Goal: Task Accomplishment & Management: Complete application form

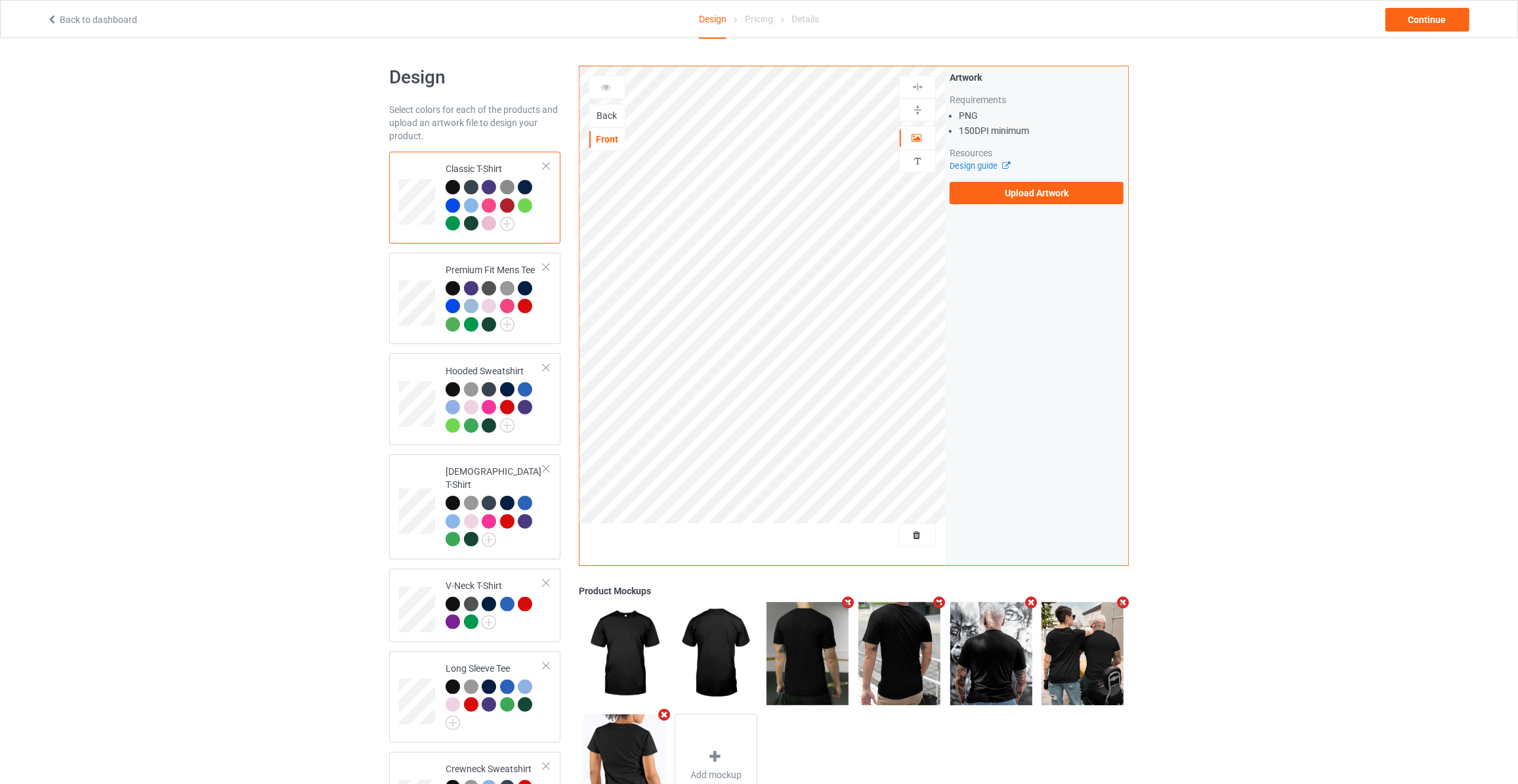
click at [612, 119] on div "Back" at bounding box center [607, 115] width 35 height 13
click at [1004, 194] on label "Upload Artwork" at bounding box center [1036, 193] width 173 height 23
click at [0, 0] on input "Upload Artwork" at bounding box center [0, 0] width 0 height 0
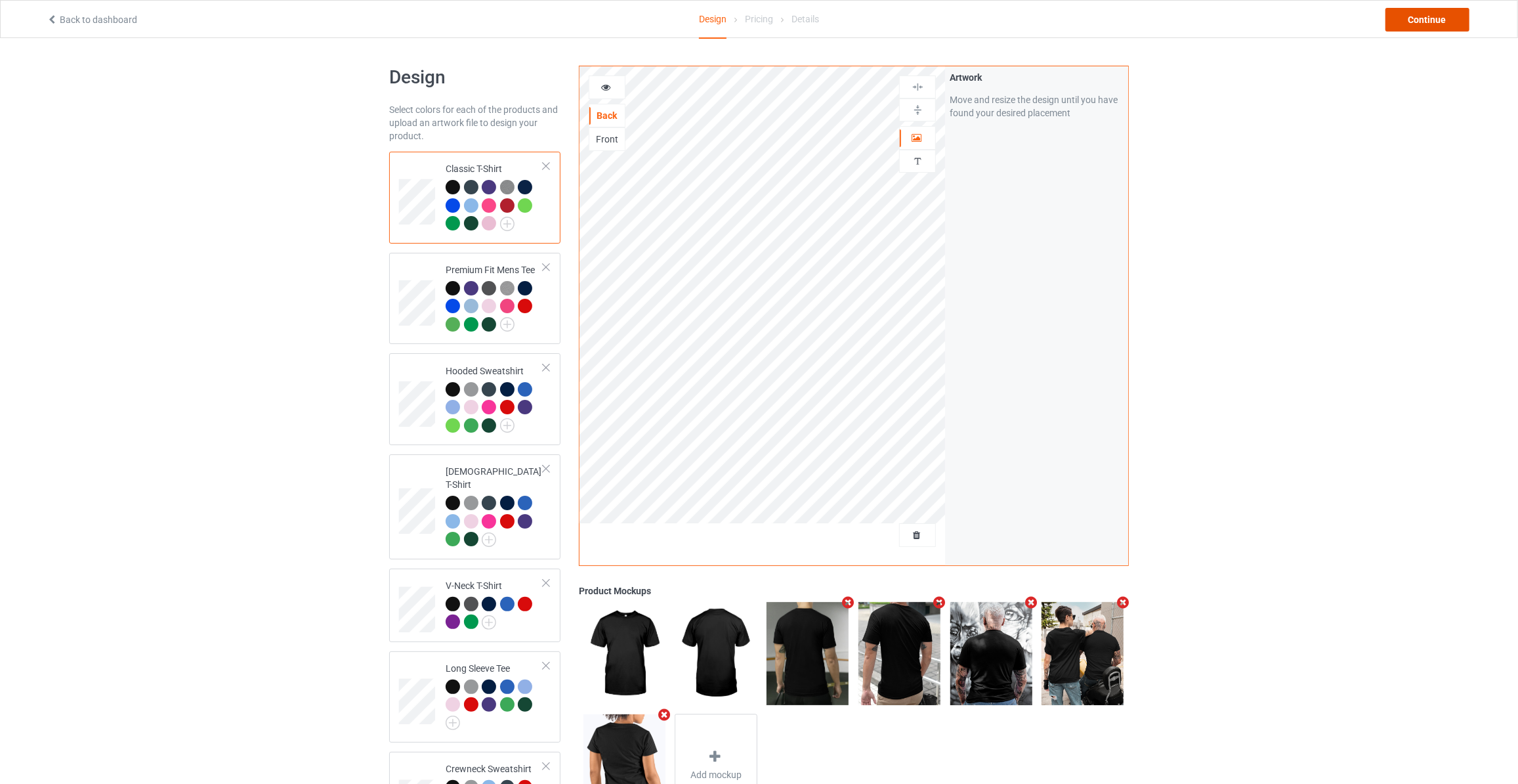
click at [1424, 25] on div "Continue" at bounding box center [1428, 20] width 84 height 24
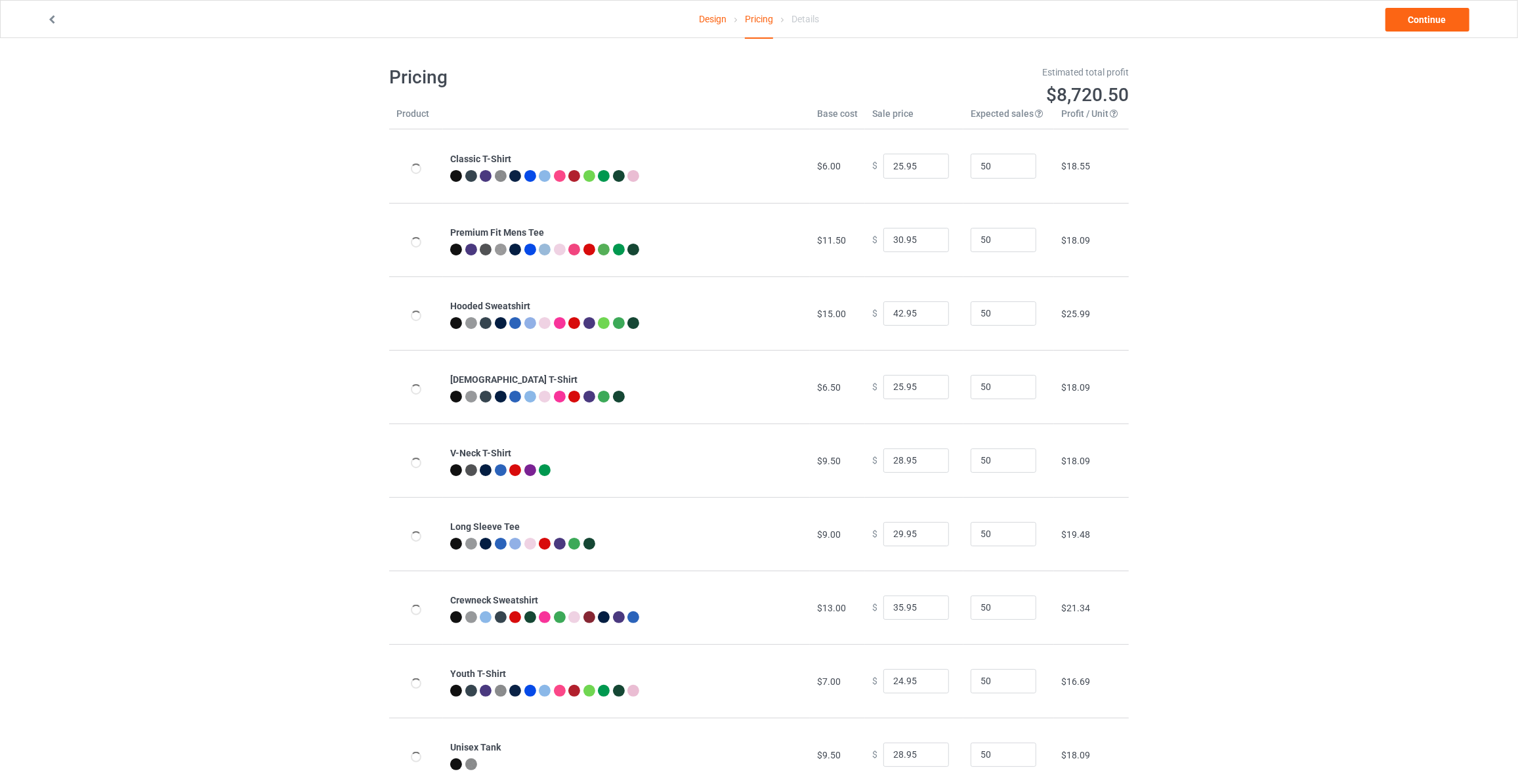
click at [1424, 25] on link "Continue" at bounding box center [1428, 20] width 84 height 24
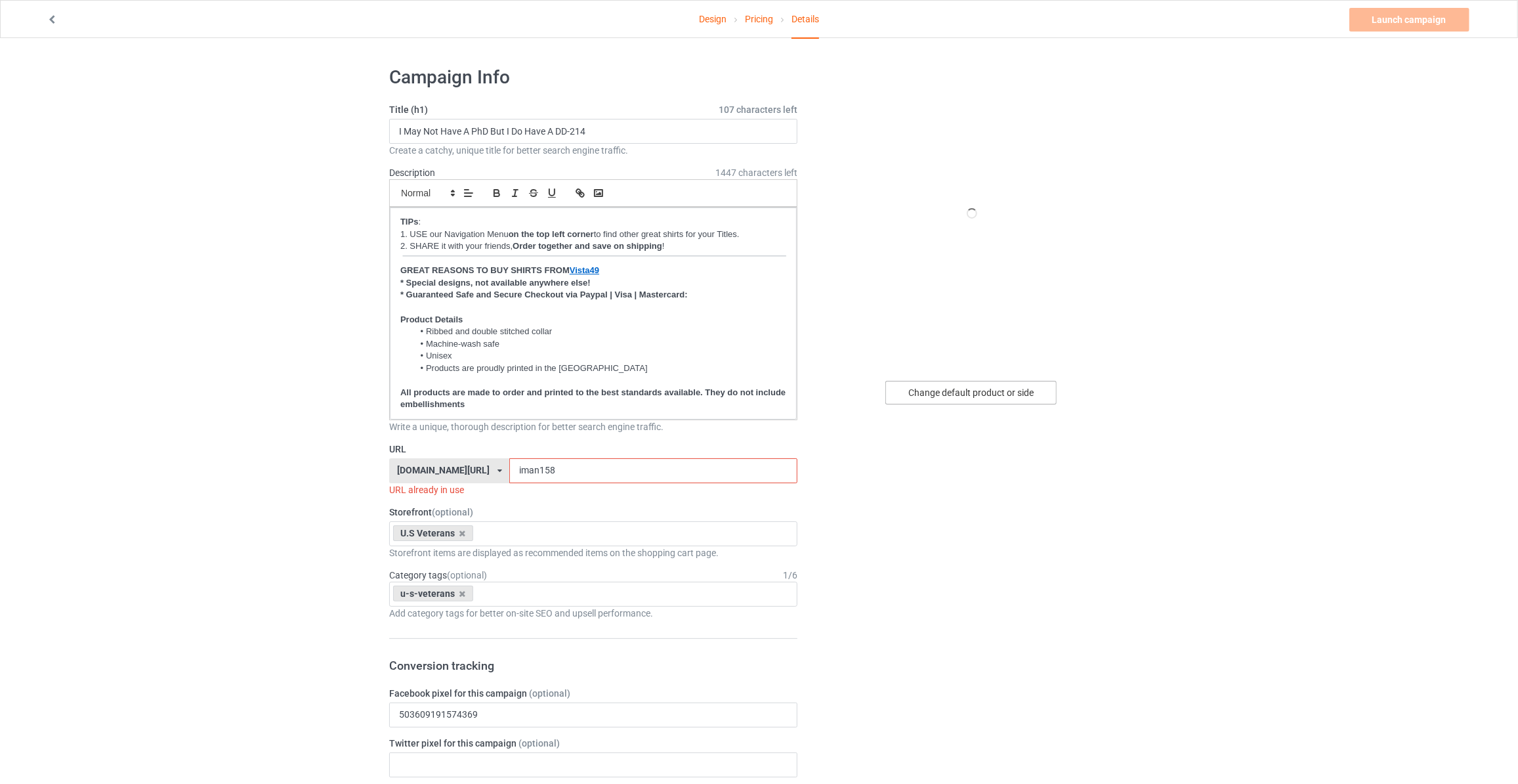
click at [993, 396] on div "Change default product or side" at bounding box center [970, 392] width 171 height 24
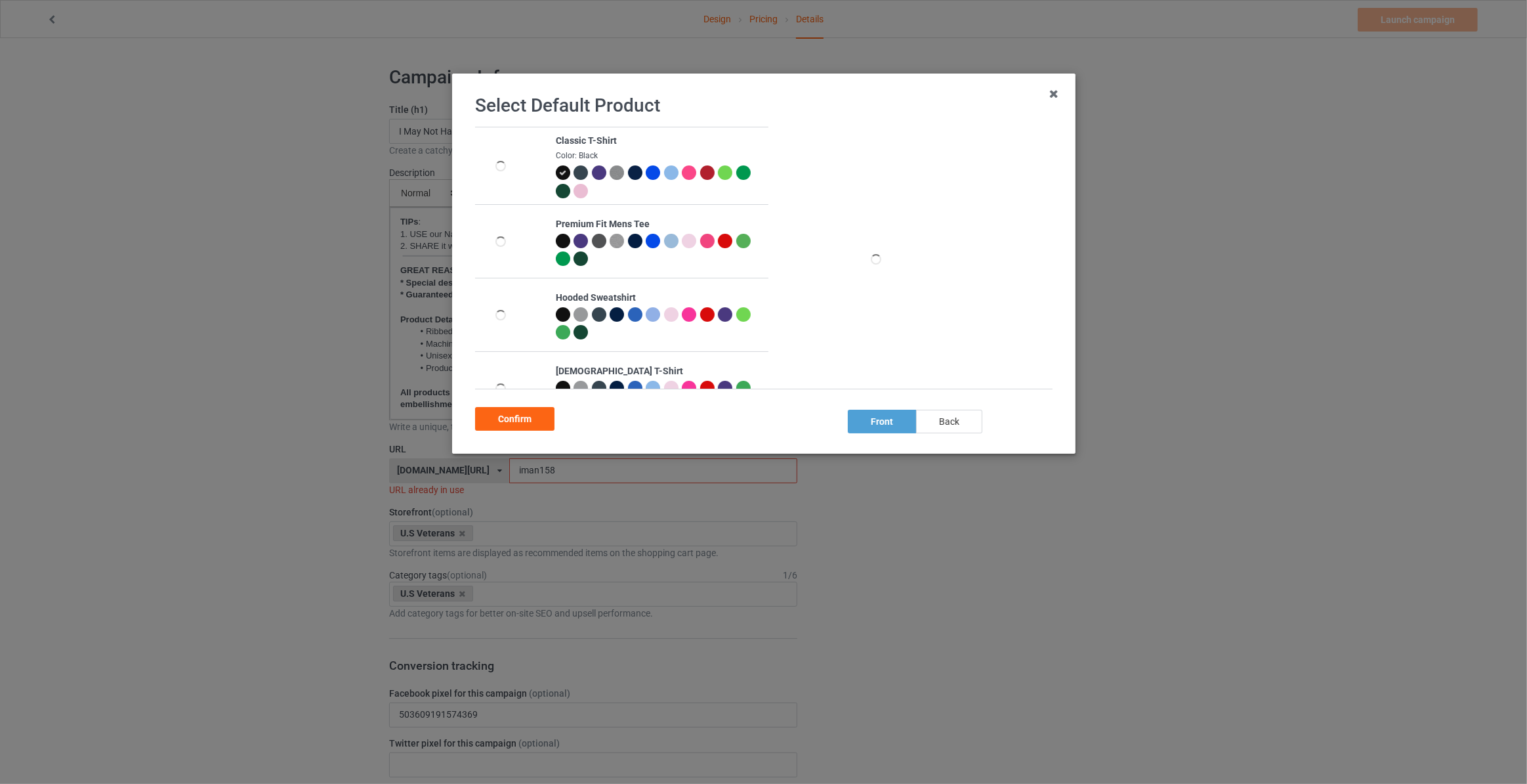
click at [966, 424] on div "back" at bounding box center [950, 421] width 67 height 24
click at [507, 417] on div "Confirm" at bounding box center [515, 418] width 79 height 24
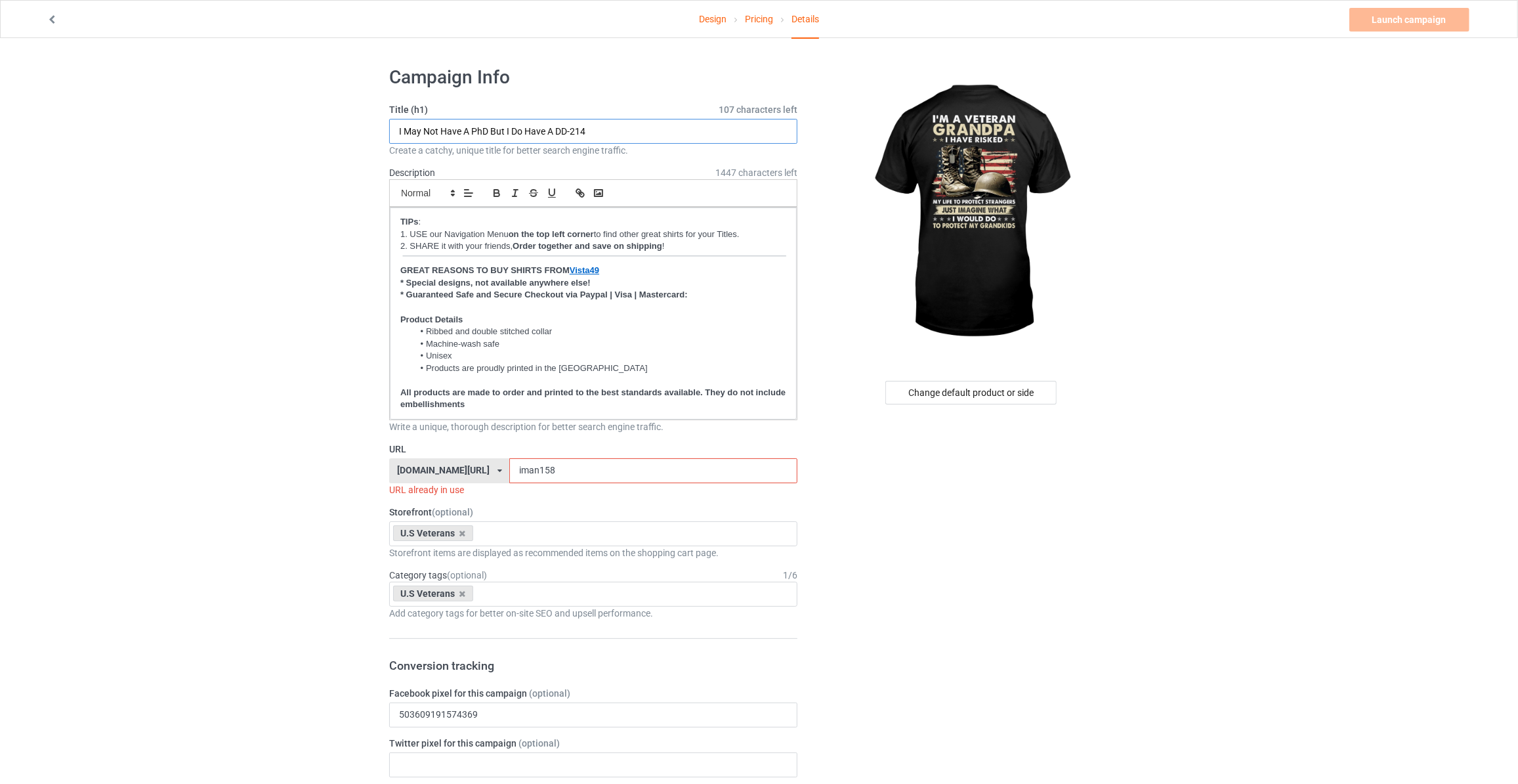
click at [619, 140] on input "I May Not Have A PhD But I Do Have A DD-214" at bounding box center [593, 130] width 409 height 24
type input "I'm A Veteran Grandpa I Have Risked"
drag, startPoint x: 547, startPoint y: 470, endPoint x: 0, endPoint y: 370, distance: 556.1
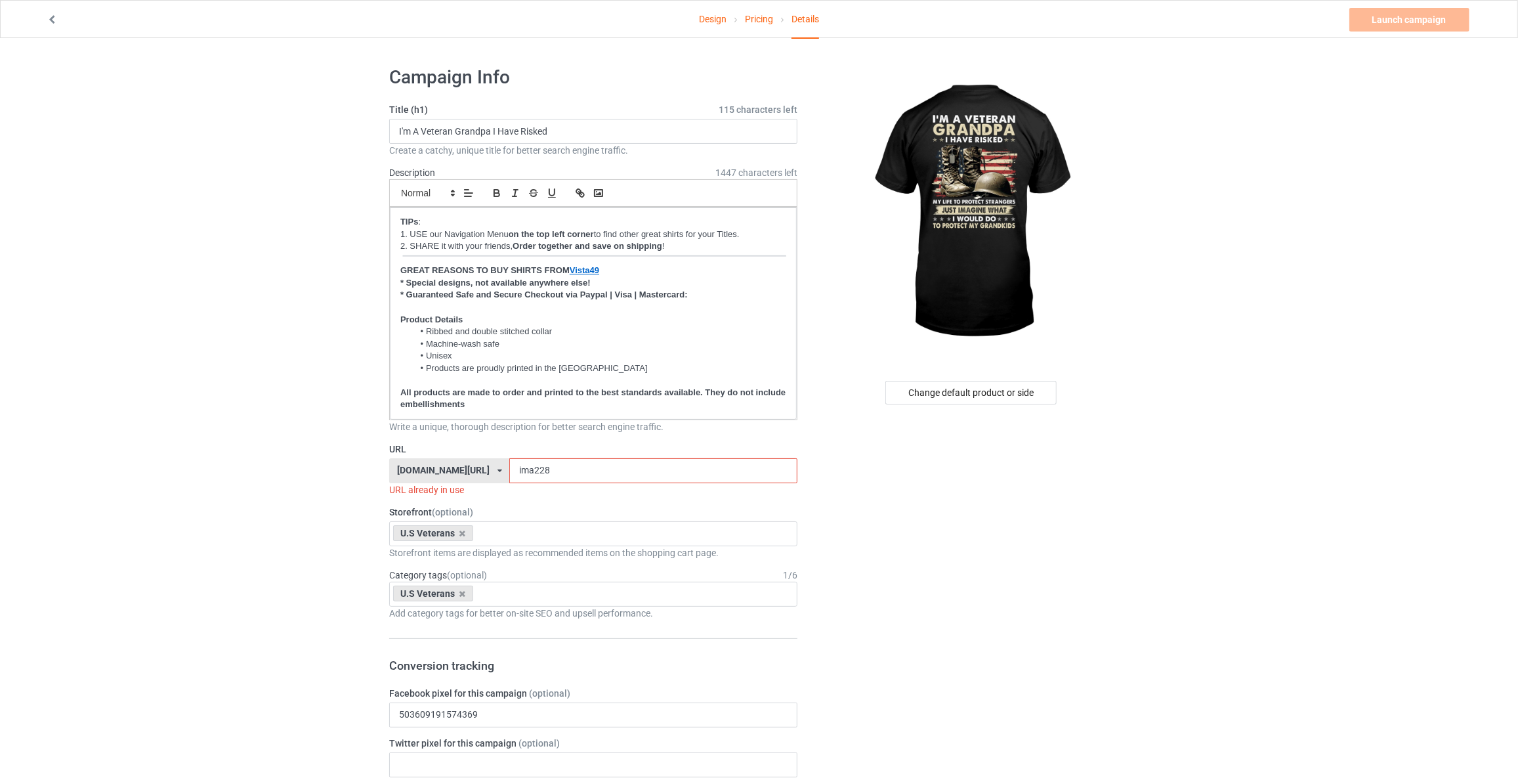
click at [510, 467] on input "ima228" at bounding box center [653, 469] width 287 height 24
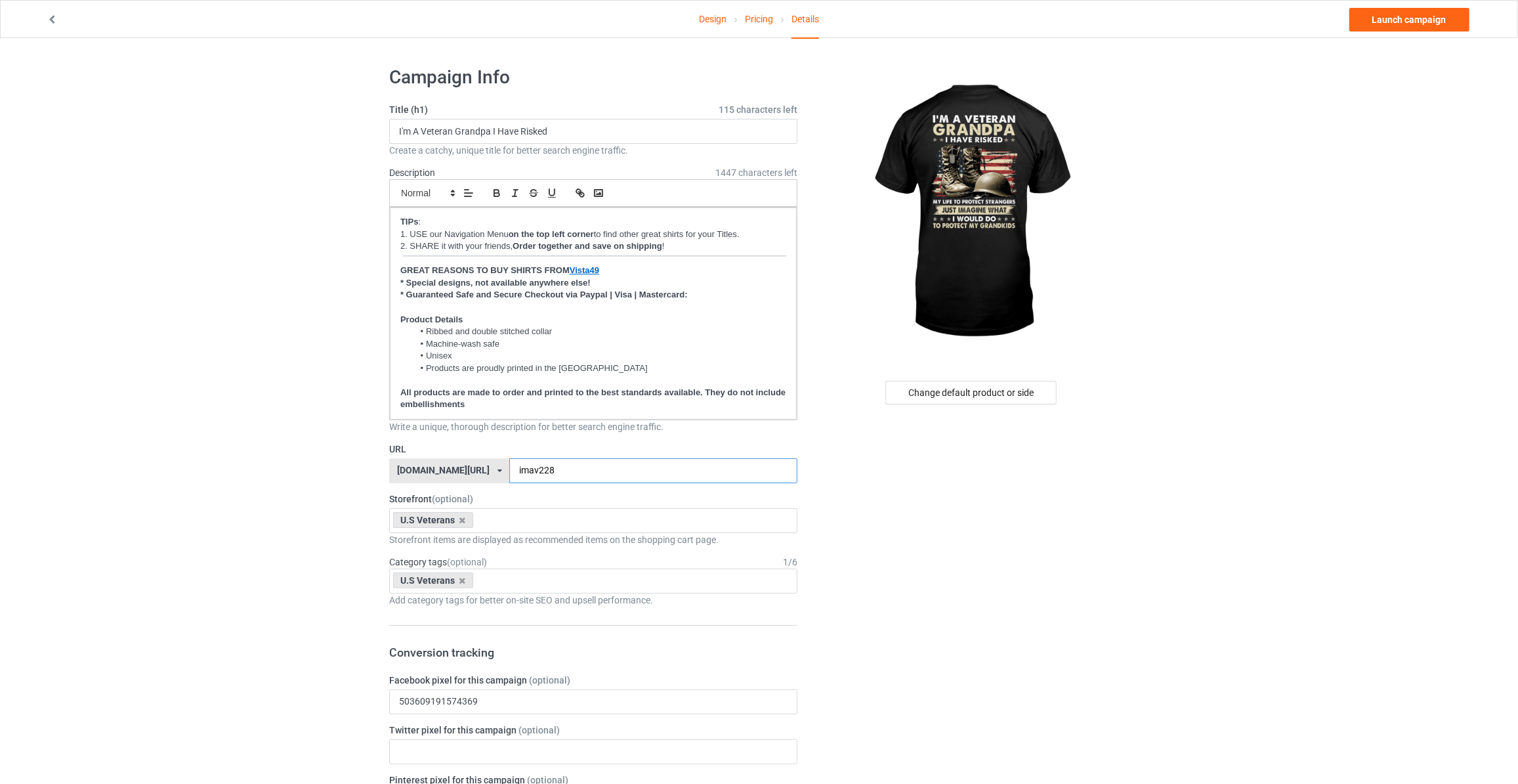
type input "imav228"
click at [1424, 21] on link "Launch campaign" at bounding box center [1409, 20] width 121 height 24
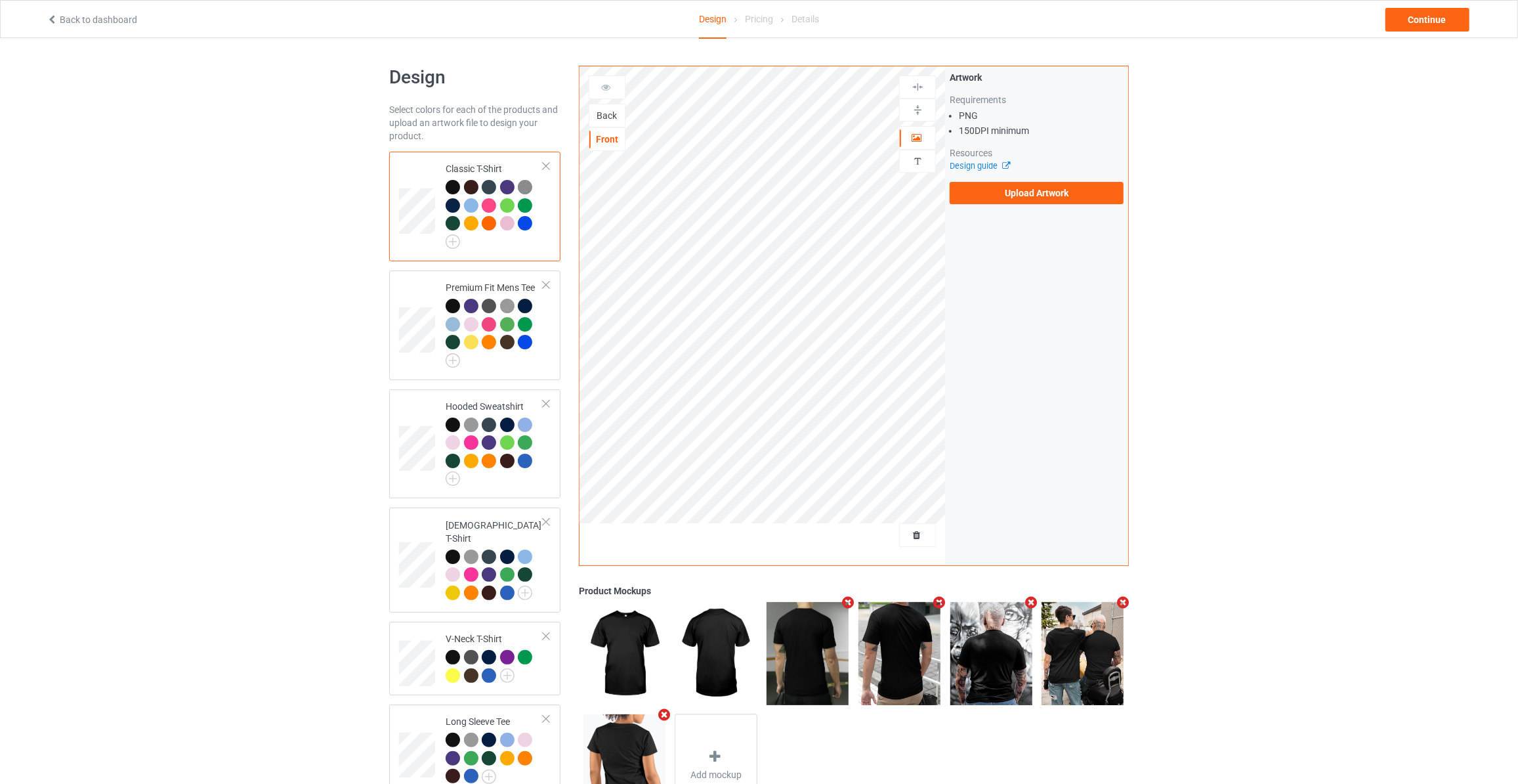
click at [599, 120] on div "Back" at bounding box center [607, 115] width 35 height 13
click at [1009, 186] on label "Upload Artwork" at bounding box center [1036, 193] width 173 height 23
click at [0, 0] on input "Upload Artwork" at bounding box center [0, 0] width 0 height 0
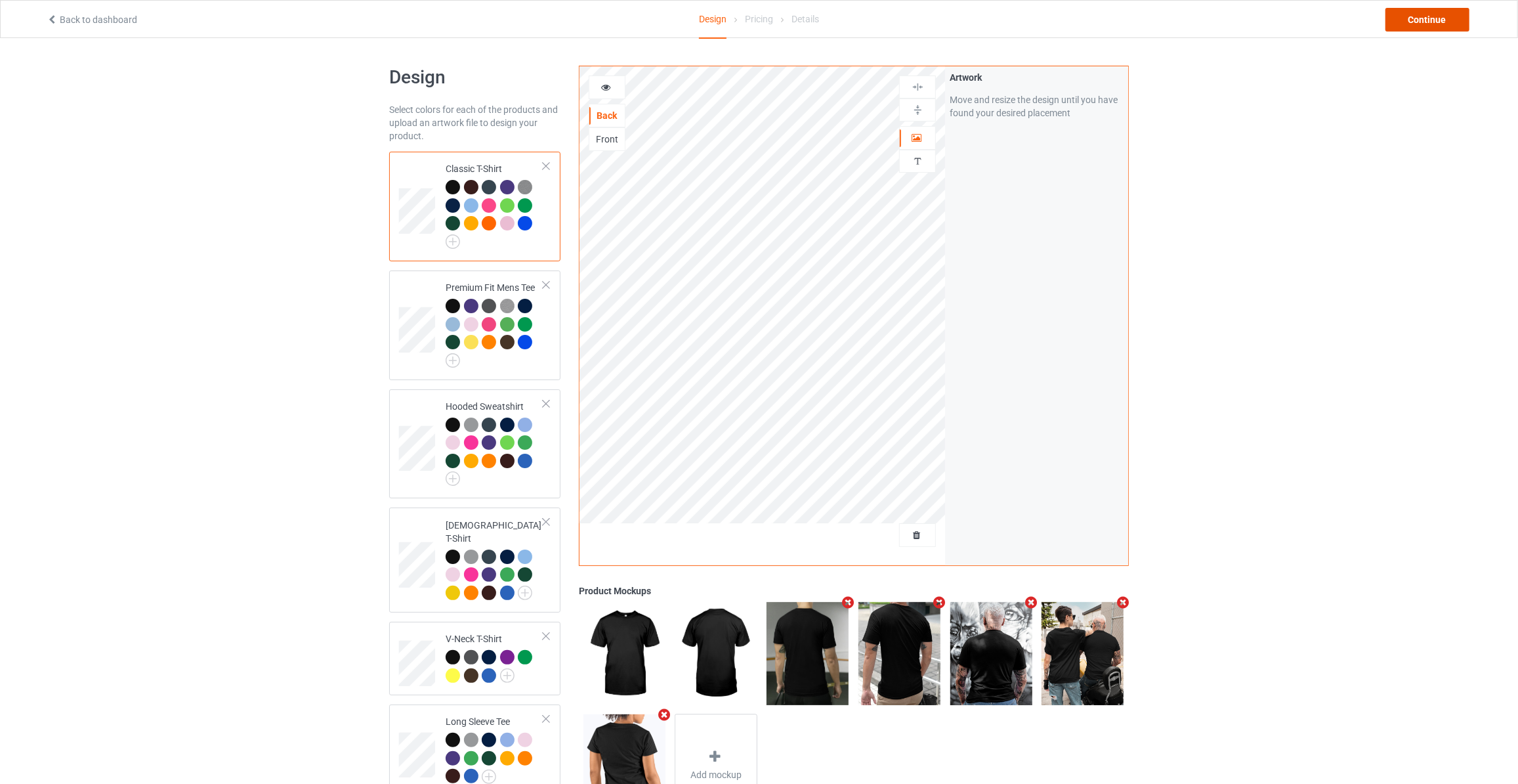
click at [1422, 25] on div "Continue" at bounding box center [1428, 20] width 84 height 24
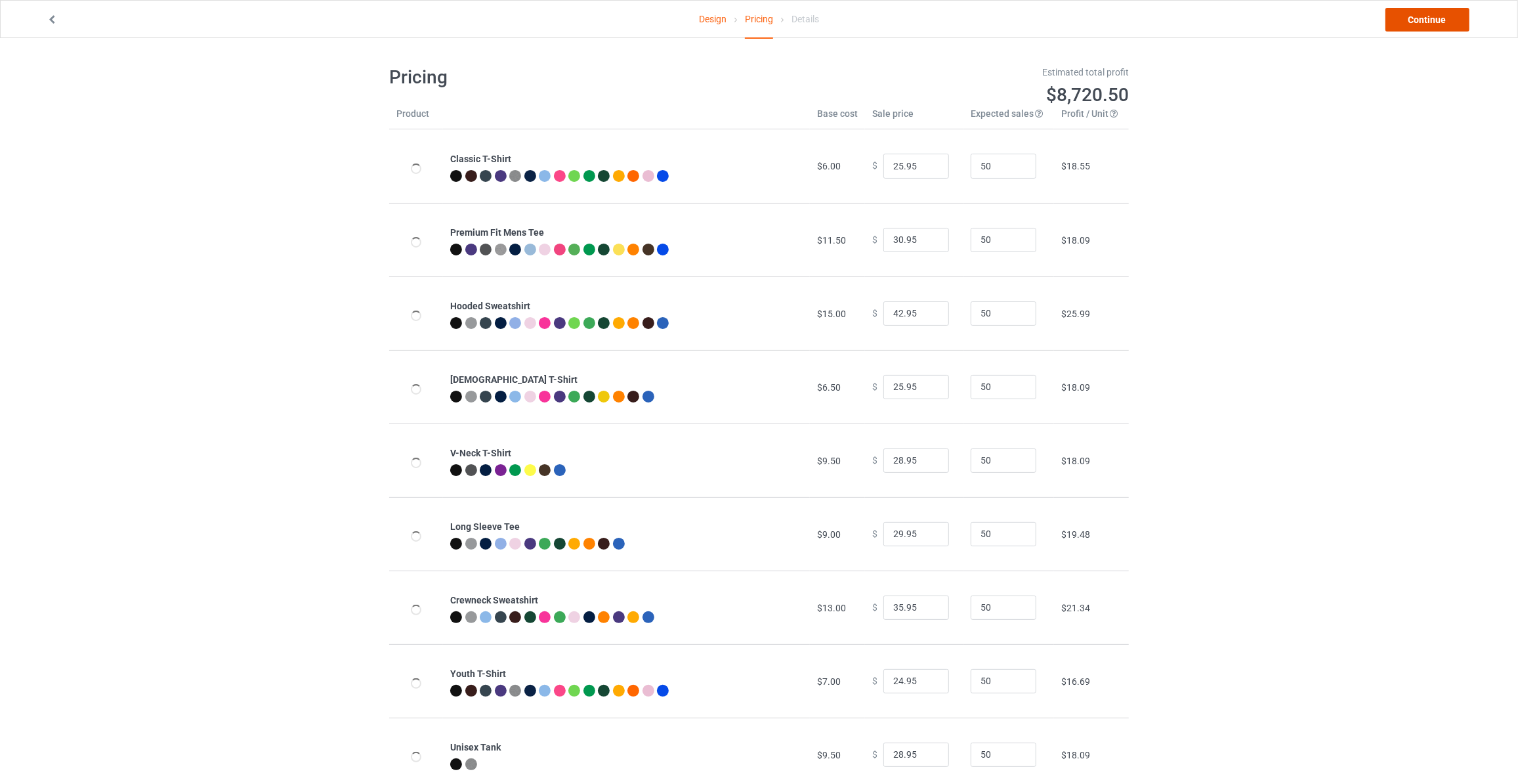
click at [1422, 25] on link "Continue" at bounding box center [1428, 20] width 84 height 24
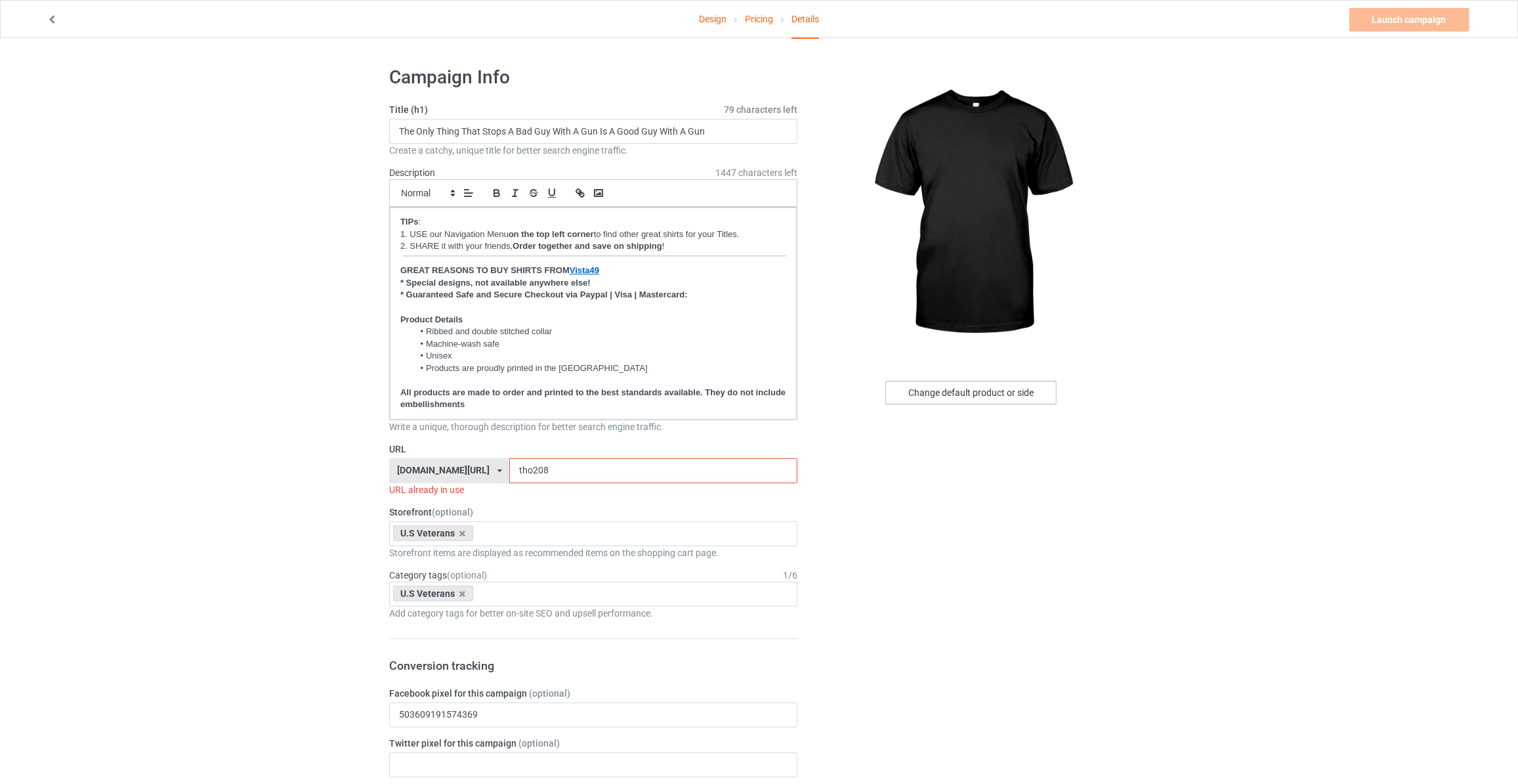
click at [943, 399] on div "Change default product or side" at bounding box center [970, 392] width 171 height 24
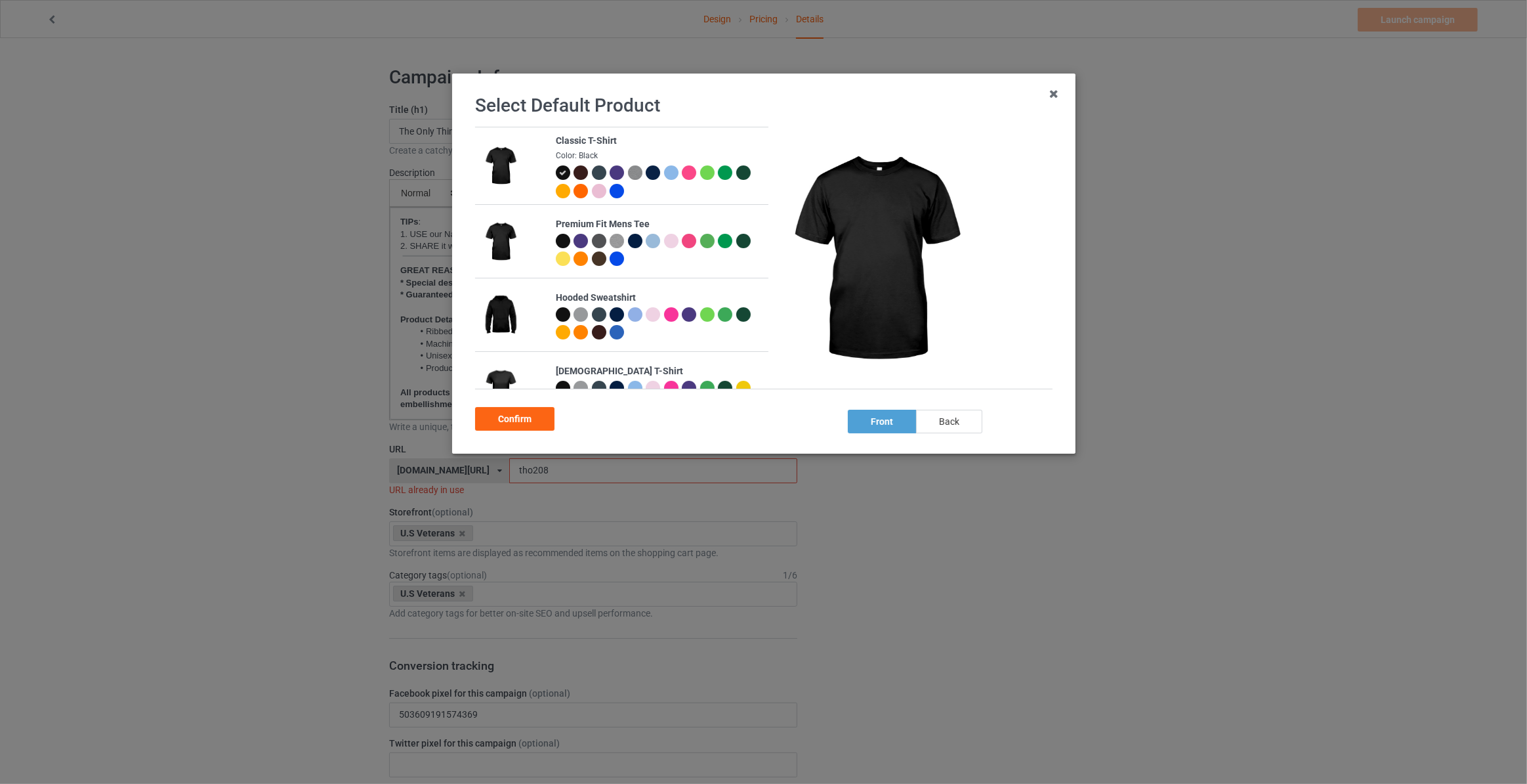
click at [939, 420] on div "back" at bounding box center [950, 421] width 67 height 24
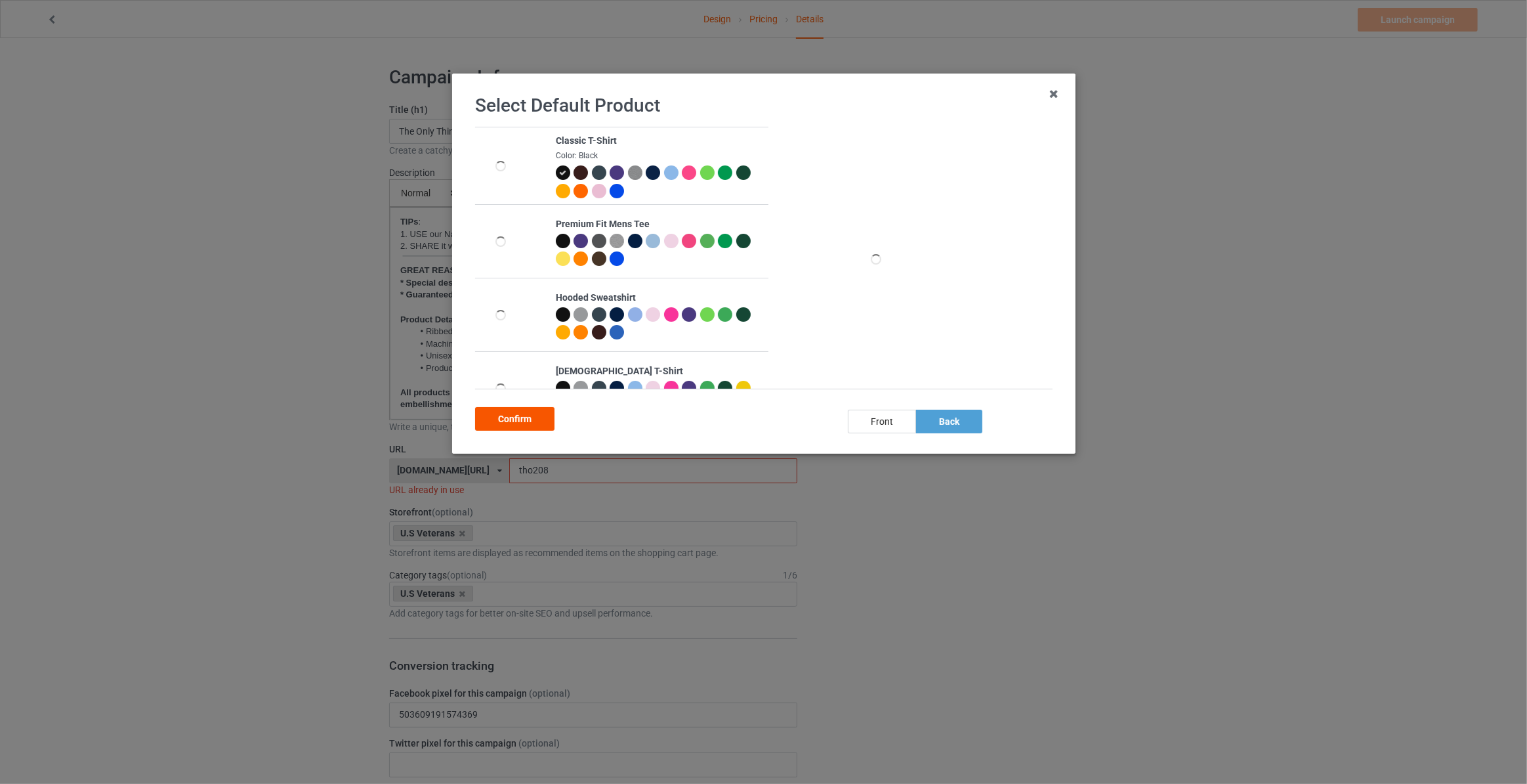
click at [518, 418] on div "Confirm" at bounding box center [515, 418] width 79 height 24
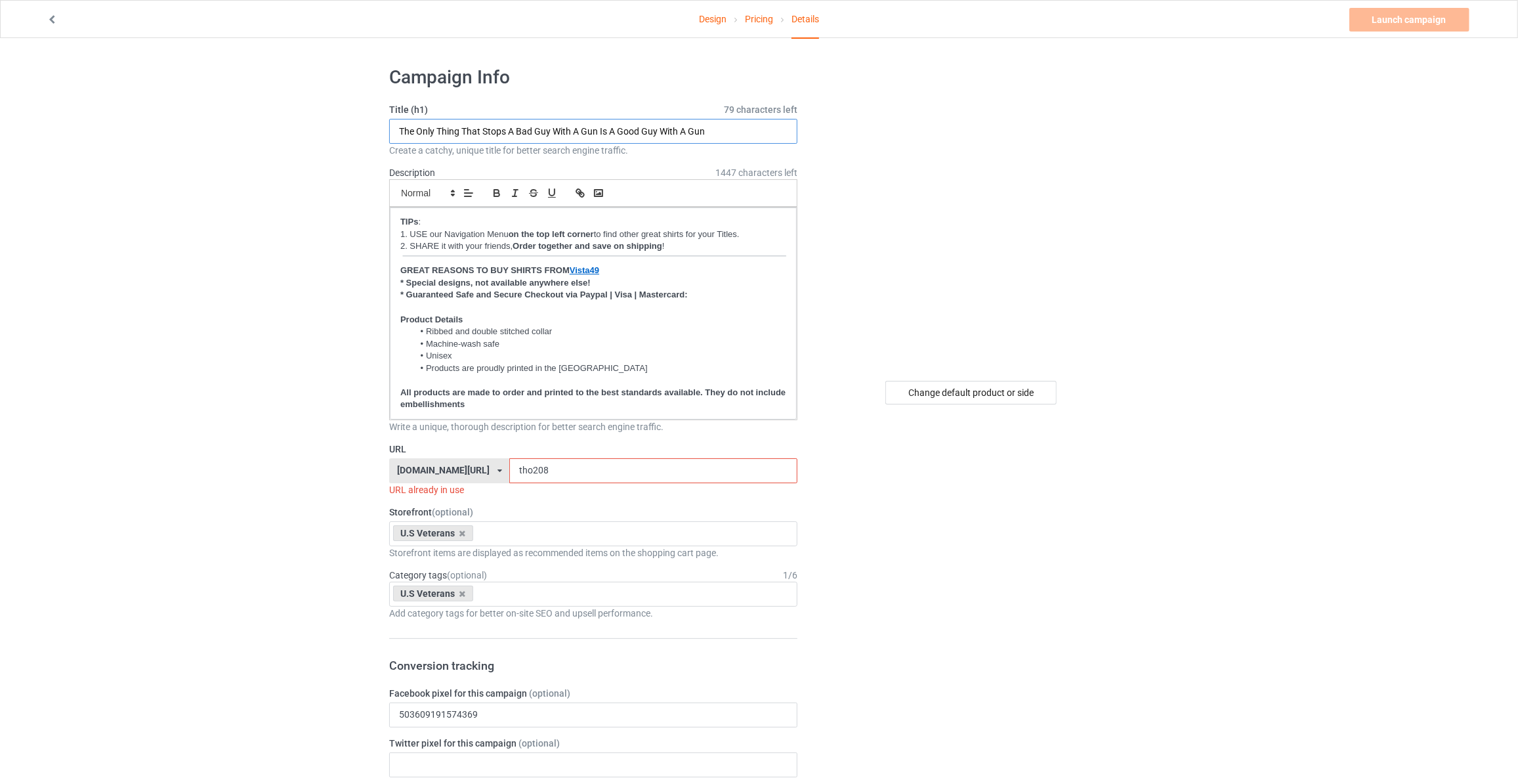
click at [608, 127] on input "The Only Thing That Stops A Bad Guy With A Gun Is A Good Guy With A Gun" at bounding box center [593, 130] width 409 height 24
type input "I May Be Old But I Can Still Make You Regret Messing With Me From Miles Away"
drag, startPoint x: 170, startPoint y: 307, endPoint x: 441, endPoint y: 458, distance: 310.2
drag, startPoint x: 563, startPoint y: 467, endPoint x: 149, endPoint y: 429, distance: 415.7
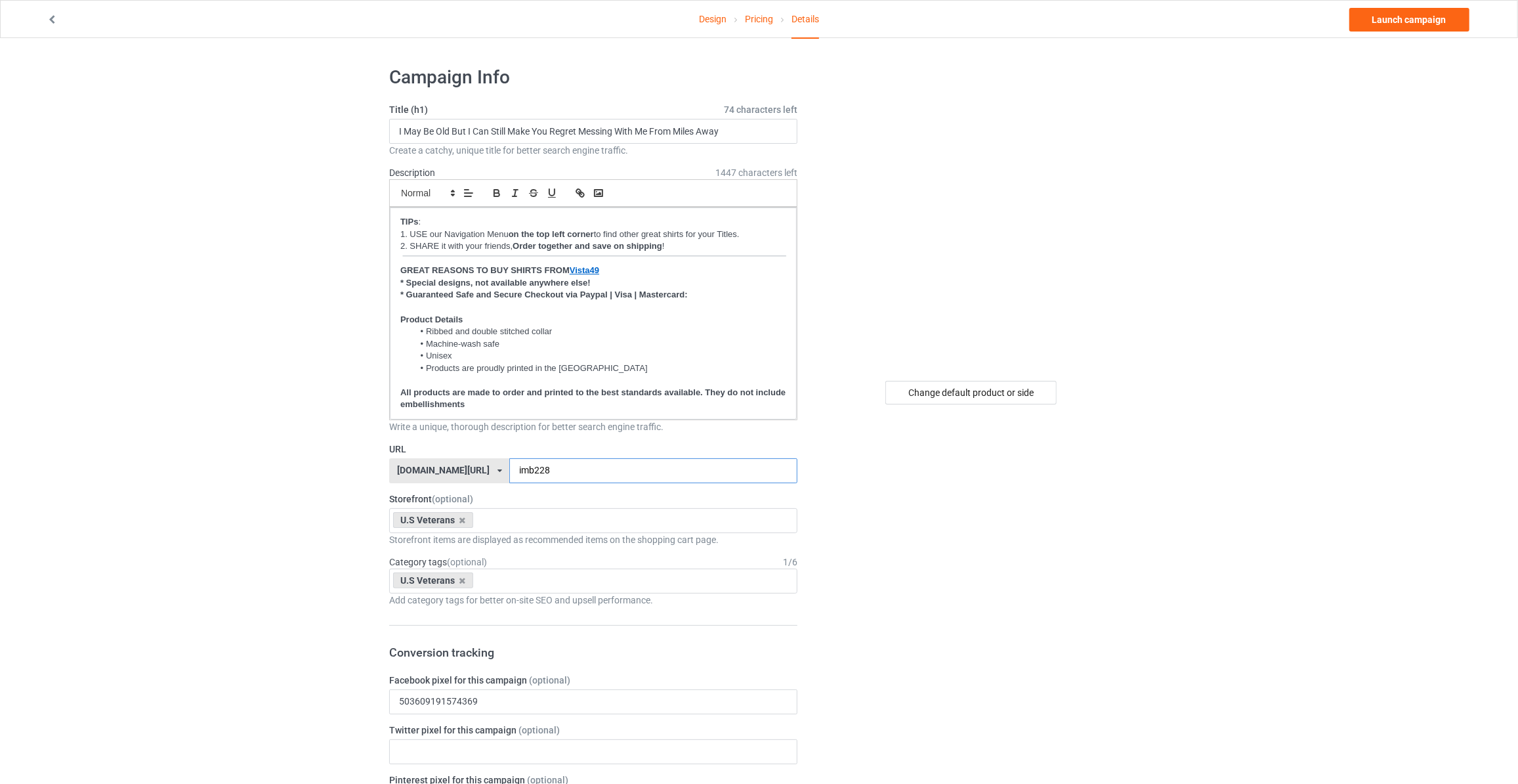
type input "imb228"
click at [1397, 15] on link "Launch campaign" at bounding box center [1409, 20] width 121 height 24
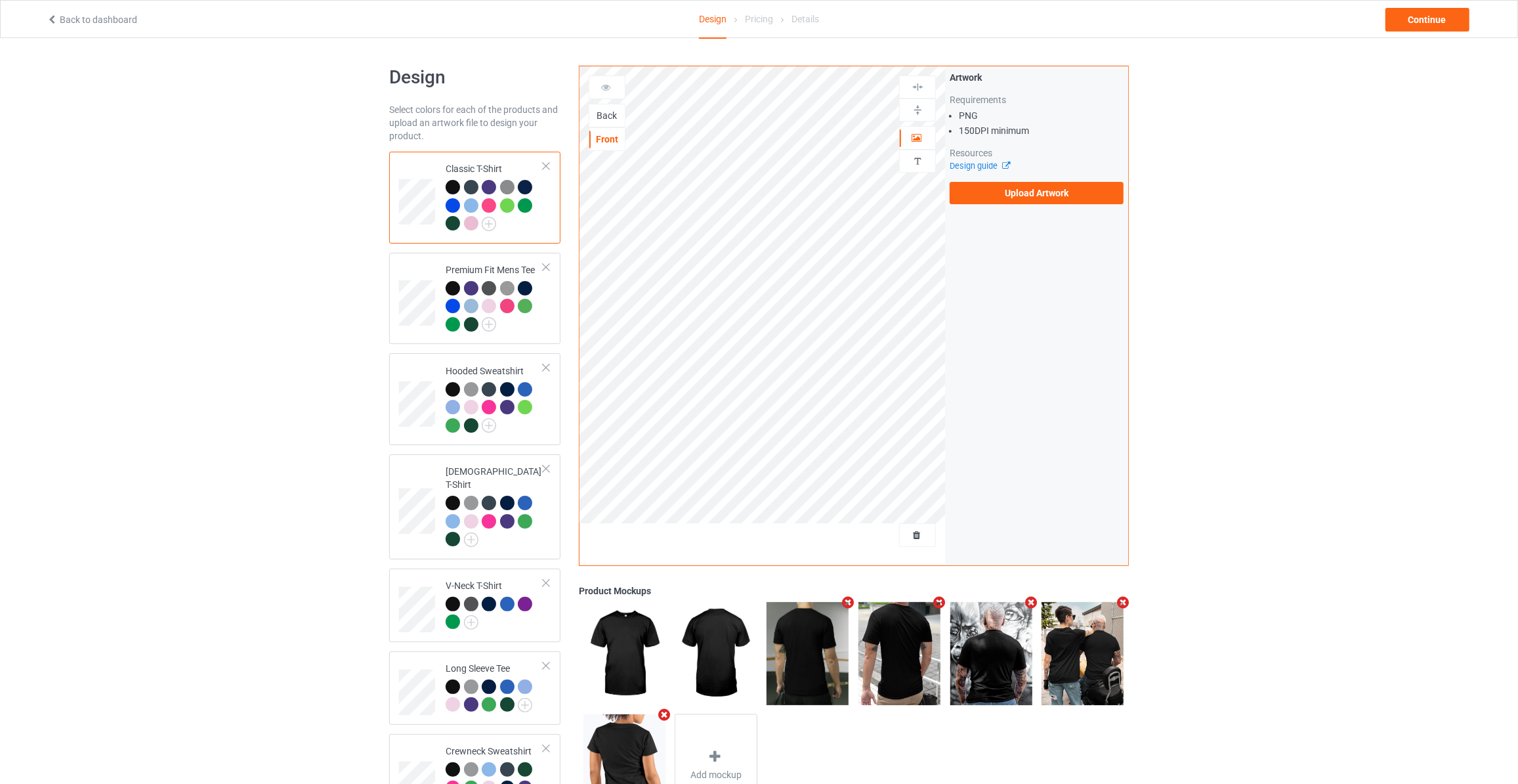
click at [603, 121] on div "Back" at bounding box center [607, 115] width 35 height 13
click at [977, 198] on label "Upload Artwork" at bounding box center [1036, 193] width 173 height 23
click at [0, 0] on input "Upload Artwork" at bounding box center [0, 0] width 0 height 0
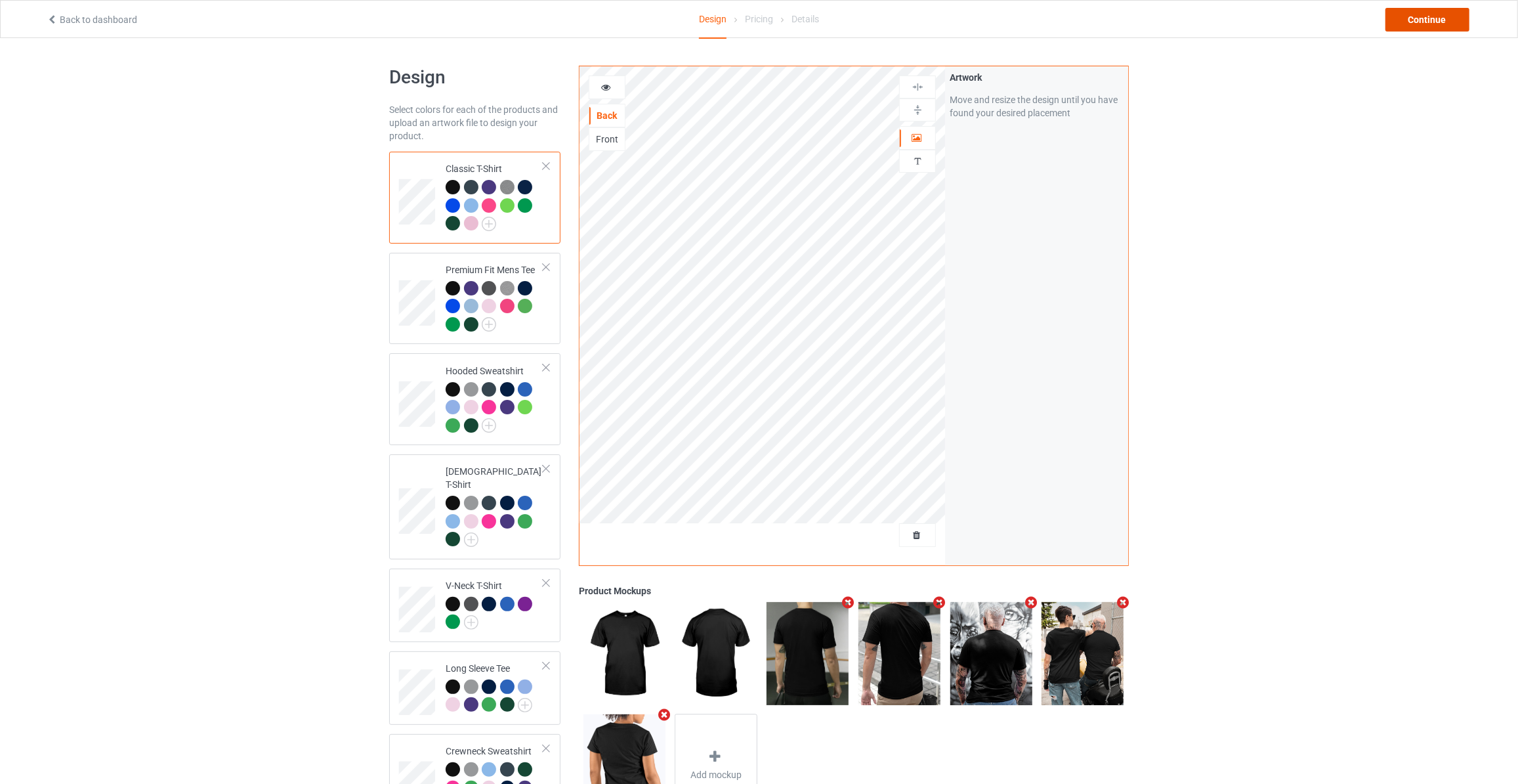
click at [1420, 19] on div "Continue" at bounding box center [1428, 20] width 84 height 24
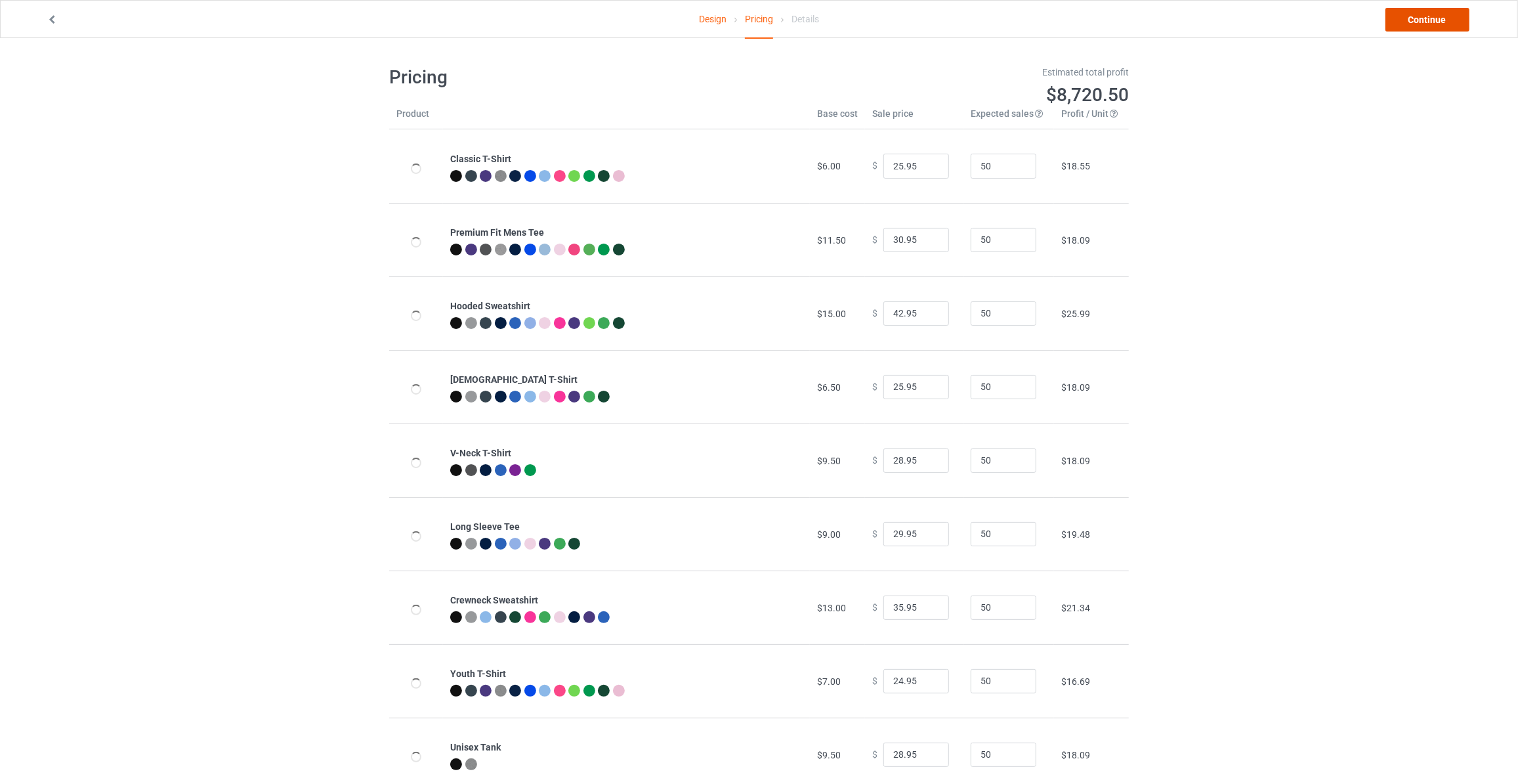
click at [1420, 19] on link "Continue" at bounding box center [1428, 20] width 84 height 24
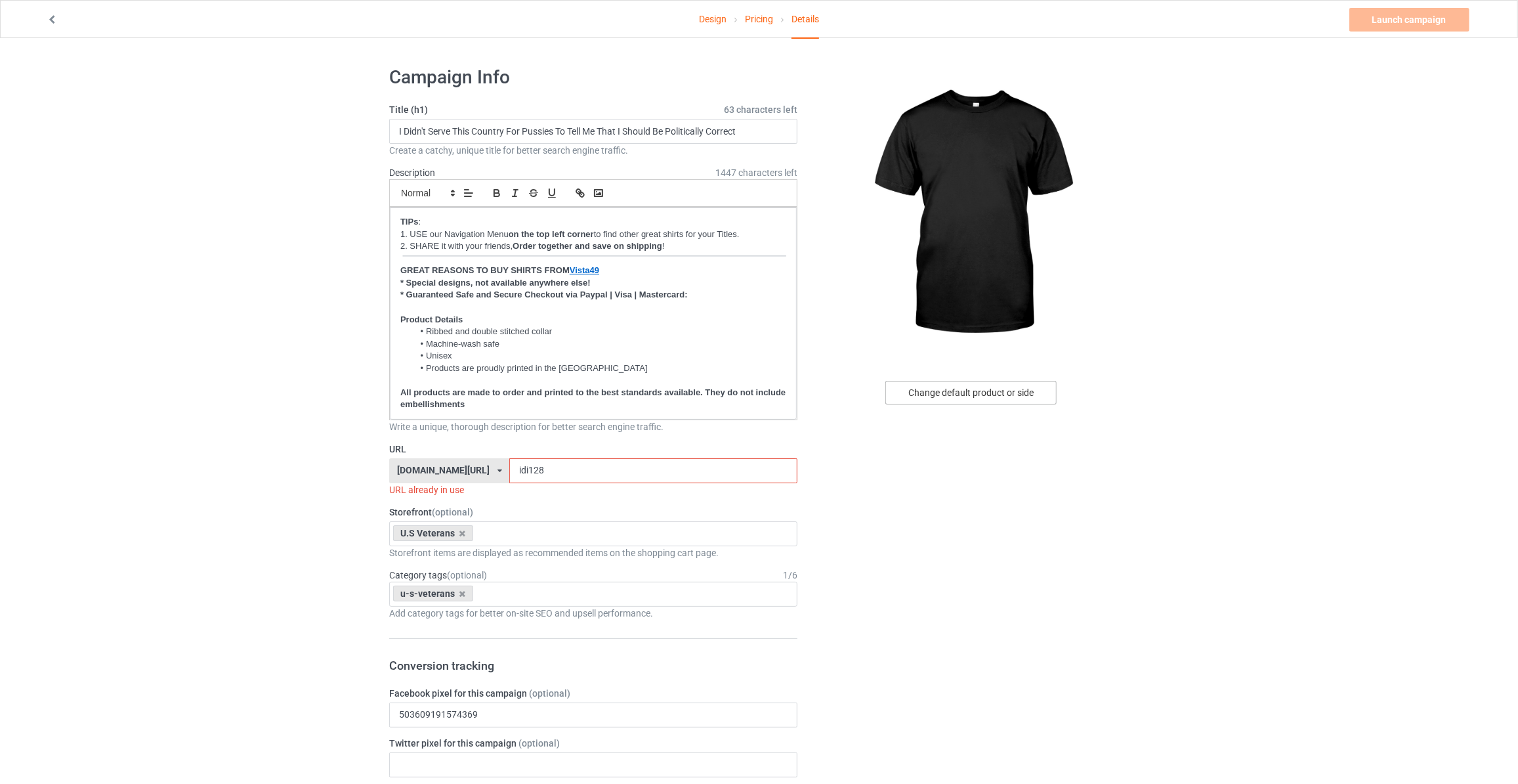
click at [971, 395] on div "Change default product or side" at bounding box center [970, 392] width 171 height 24
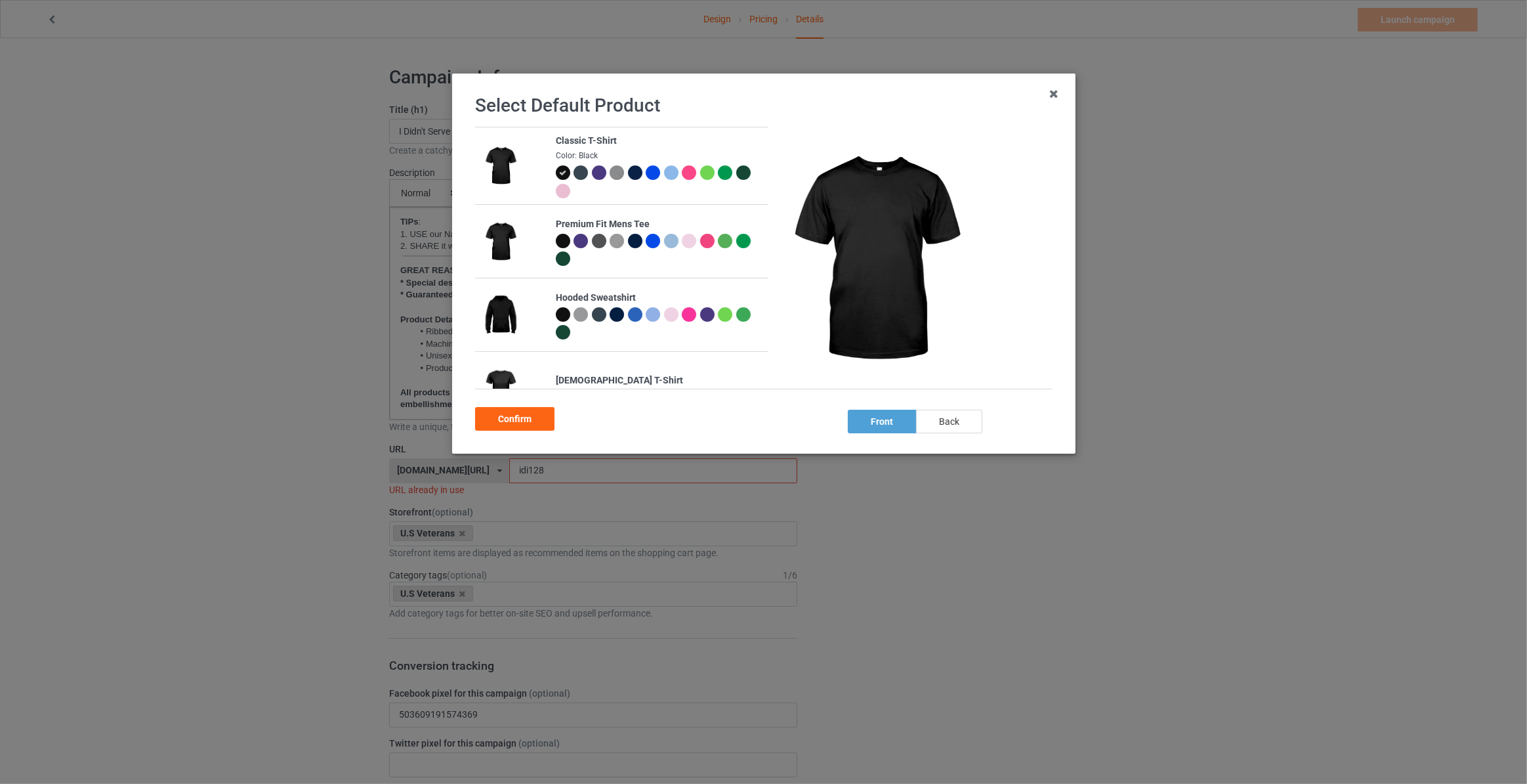
click at [954, 420] on div "back" at bounding box center [950, 421] width 67 height 24
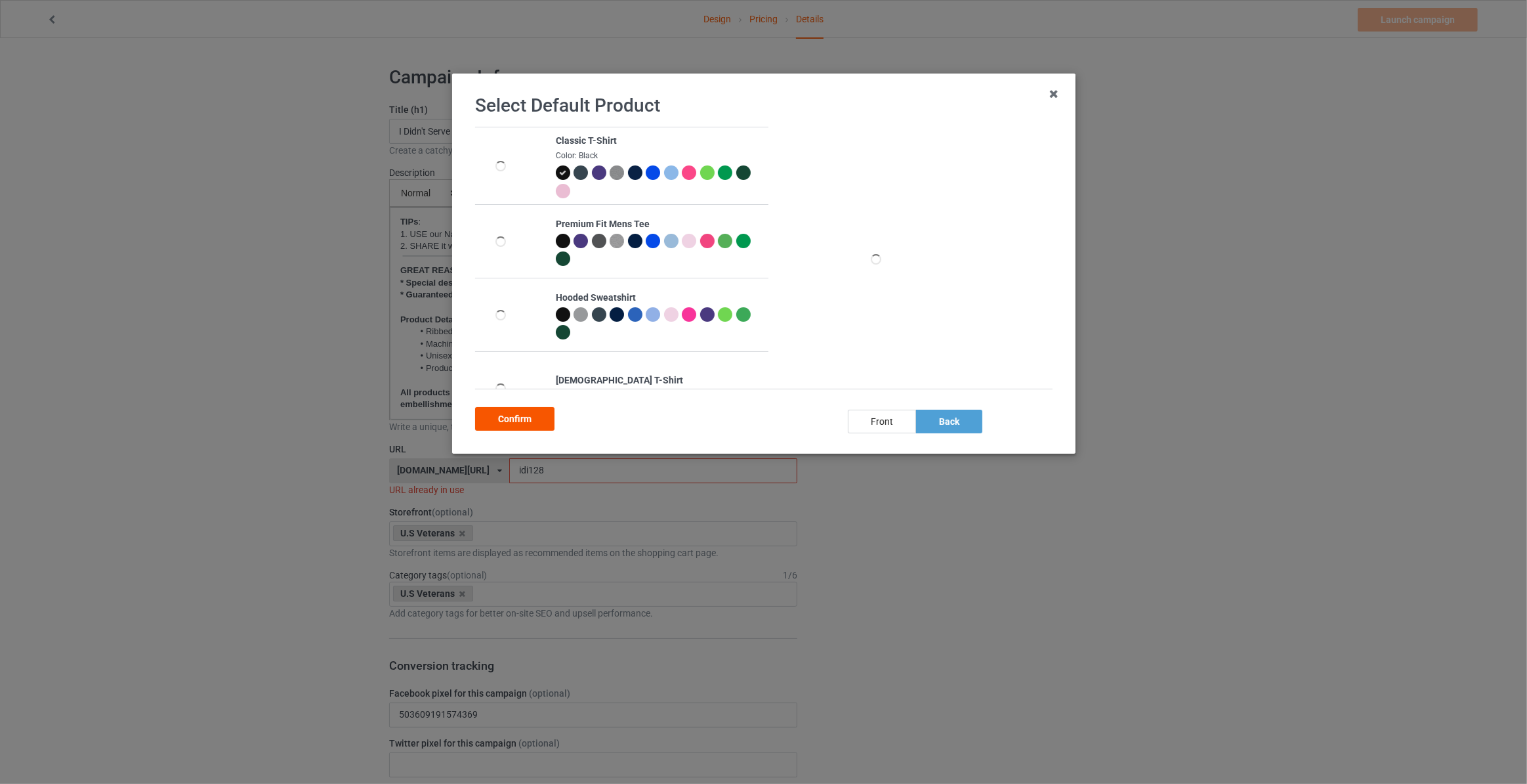
drag, startPoint x: 536, startPoint y: 426, endPoint x: 534, endPoint y: 363, distance: 63.0
click at [535, 426] on div "Confirm" at bounding box center [515, 418] width 79 height 24
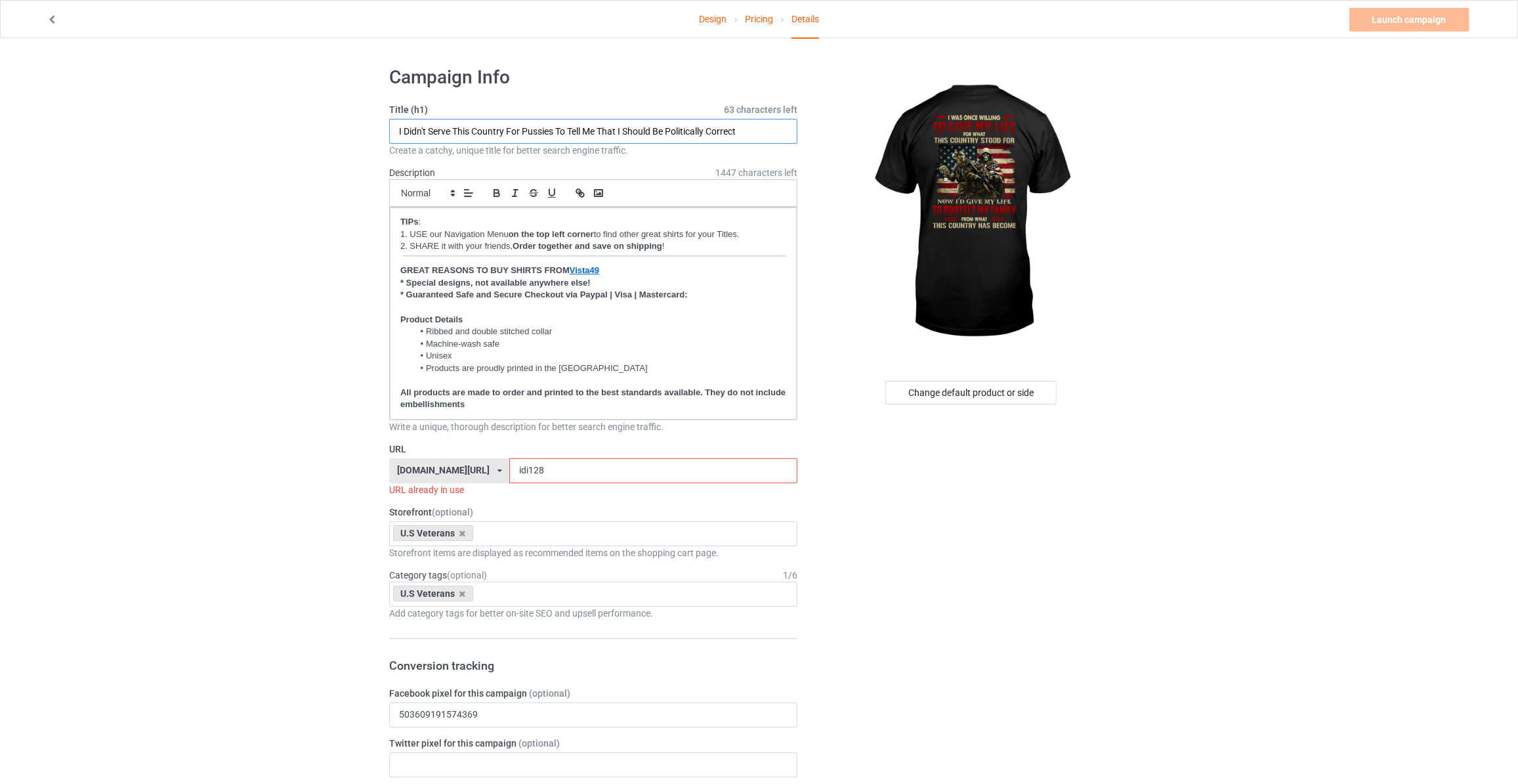
click at [517, 123] on input "I Didn't Serve This Country For Pussies To Tell Me That I Should Be Politically…" at bounding box center [593, 130] width 409 height 24
type input "I Was Once Willing To Give My Life For What This Country Stood For"
drag, startPoint x: 531, startPoint y: 465, endPoint x: 82, endPoint y: 444, distance: 449.5
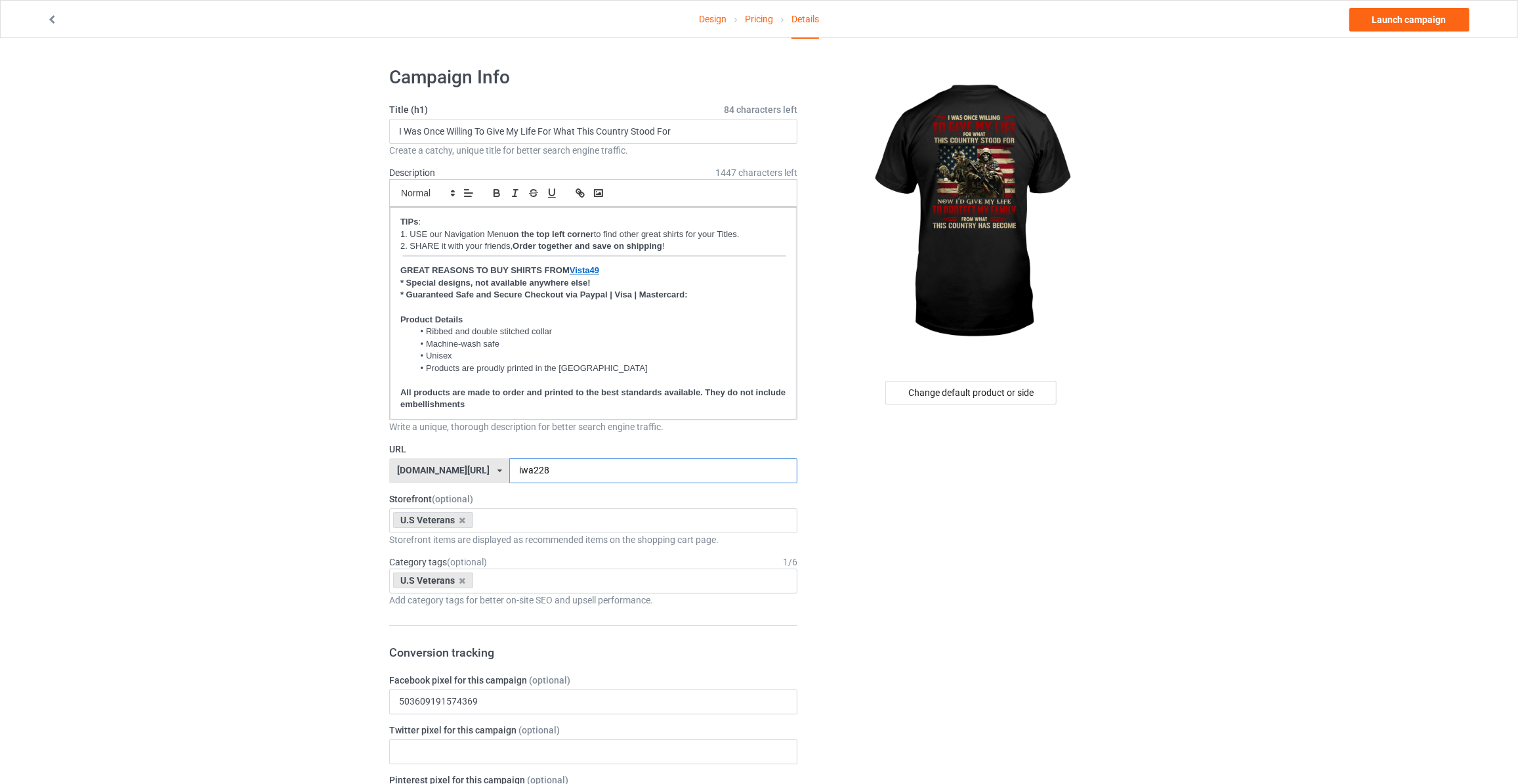
type input "iwa228"
drag, startPoint x: 1334, startPoint y: 117, endPoint x: 1370, endPoint y: 33, distance: 91.4
click at [1391, 22] on link "Launch campaign" at bounding box center [1409, 20] width 121 height 24
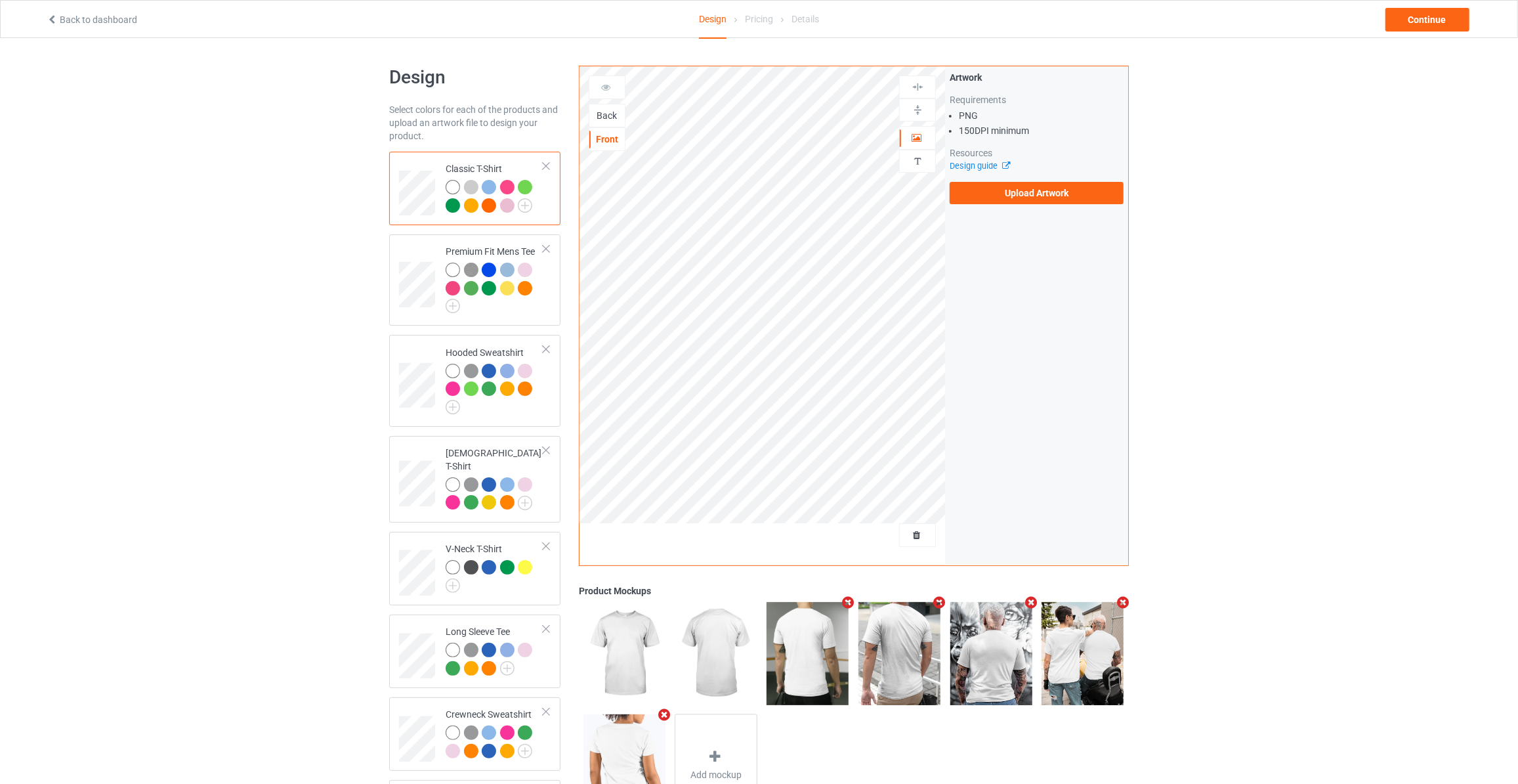
click at [597, 116] on div "Back" at bounding box center [607, 115] width 35 height 13
click at [1009, 192] on label "Upload Artwork" at bounding box center [1036, 193] width 173 height 23
click at [0, 0] on input "Upload Artwork" at bounding box center [0, 0] width 0 height 0
click at [1433, 31] on div "Back to dashboard Design Pricing Details Continue" at bounding box center [759, 20] width 1444 height 37
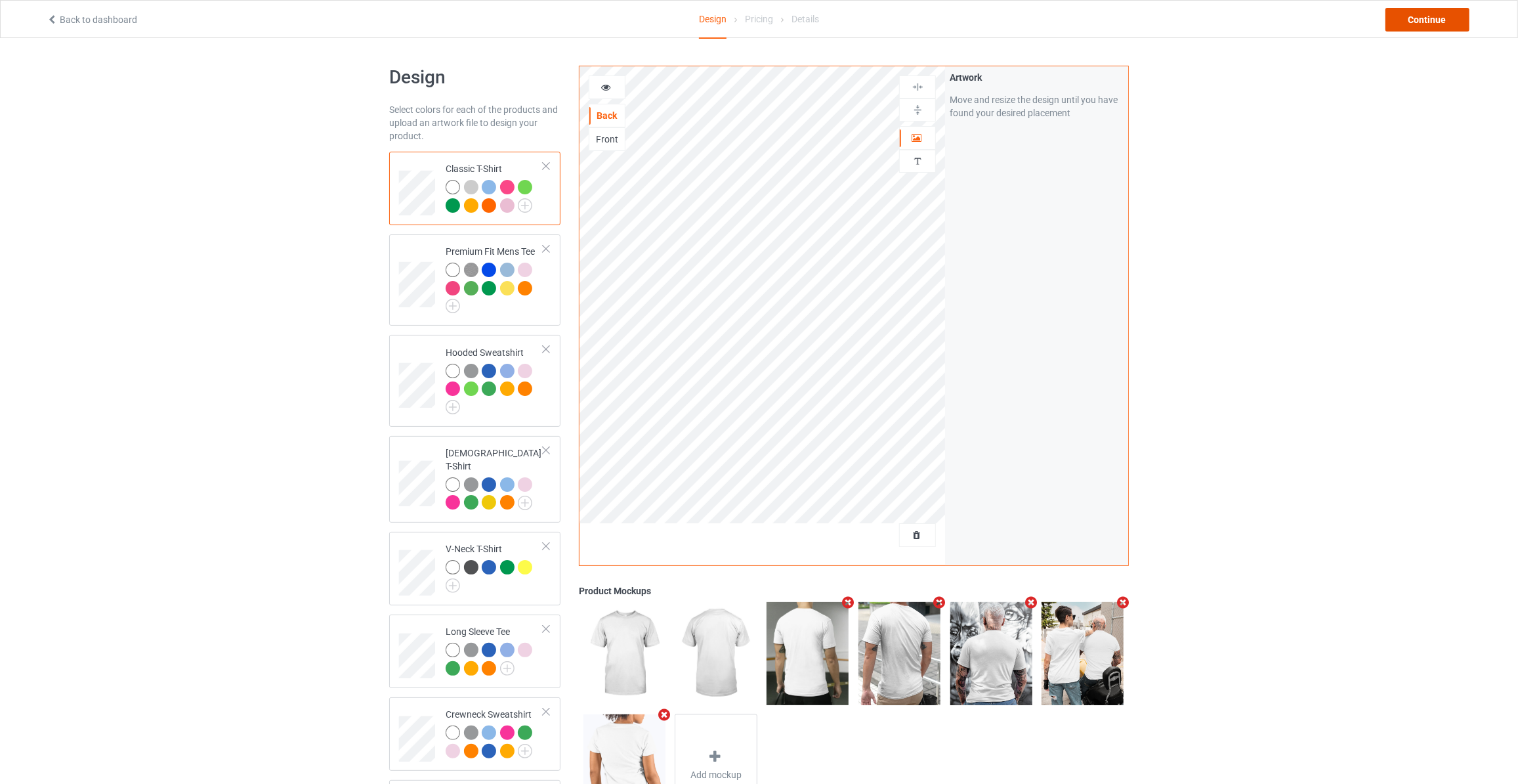
click at [1436, 17] on div "Continue" at bounding box center [1428, 20] width 84 height 24
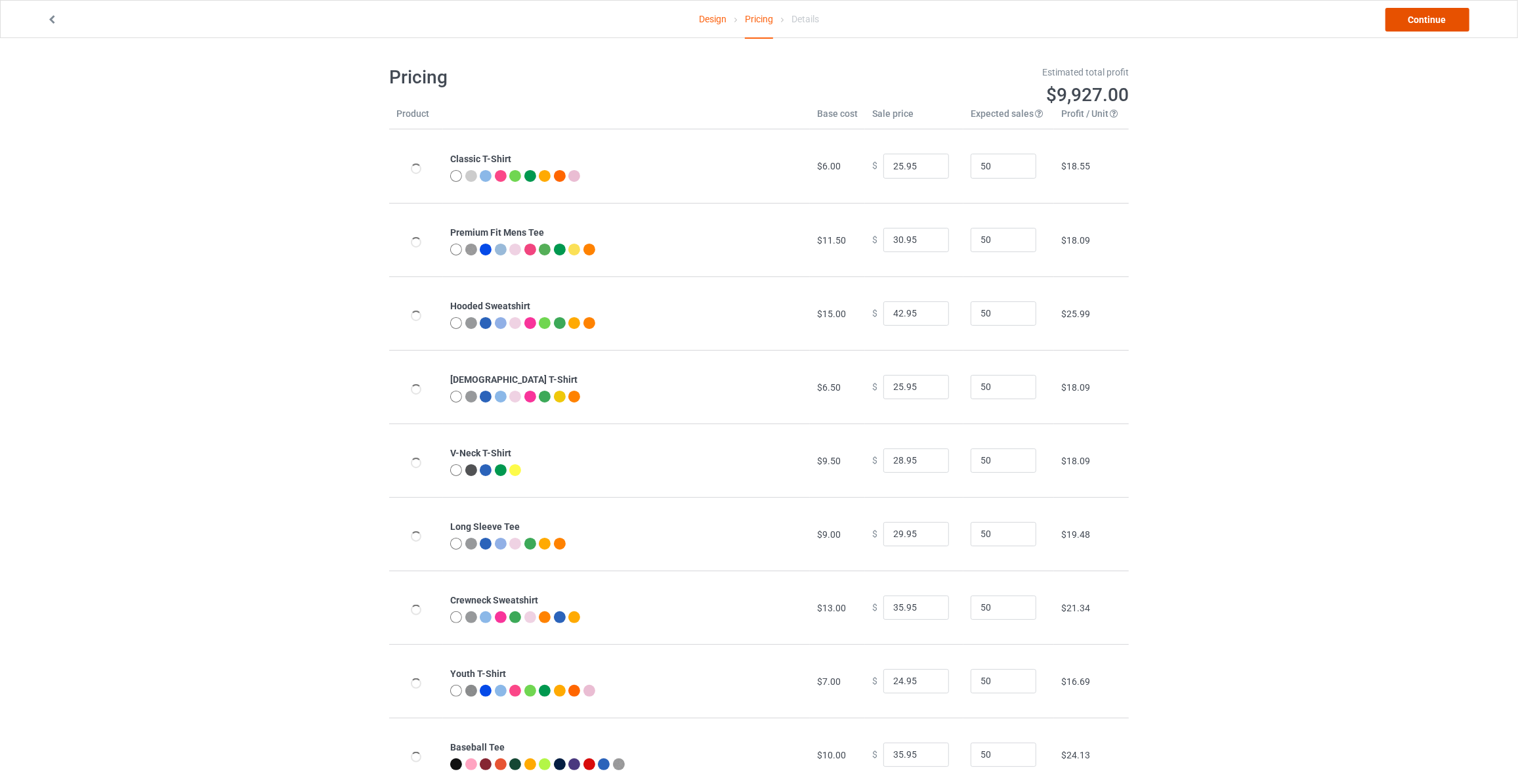
click at [1436, 17] on link "Continue" at bounding box center [1428, 20] width 84 height 24
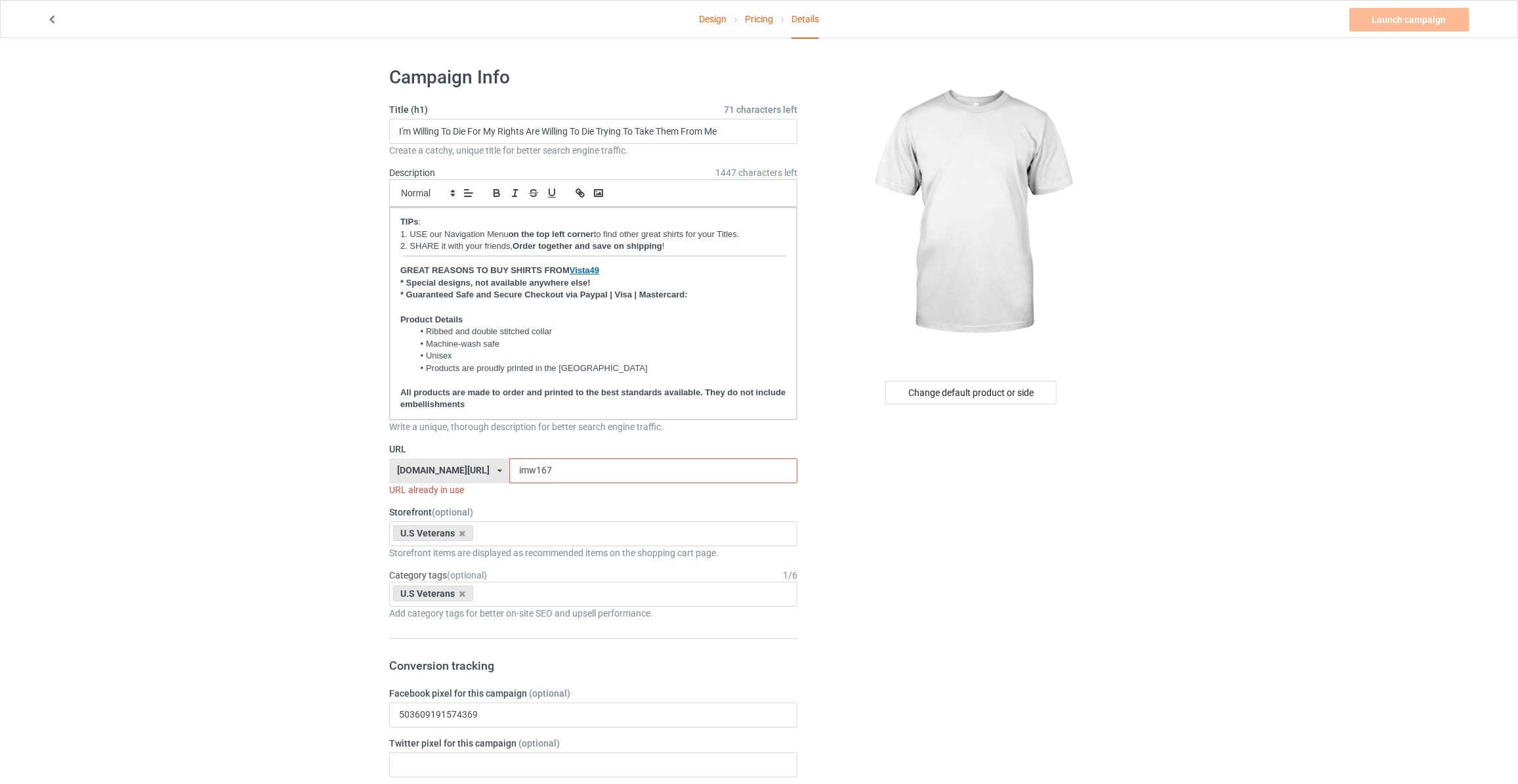
click at [979, 395] on div "Change default product or side" at bounding box center [970, 392] width 171 height 24
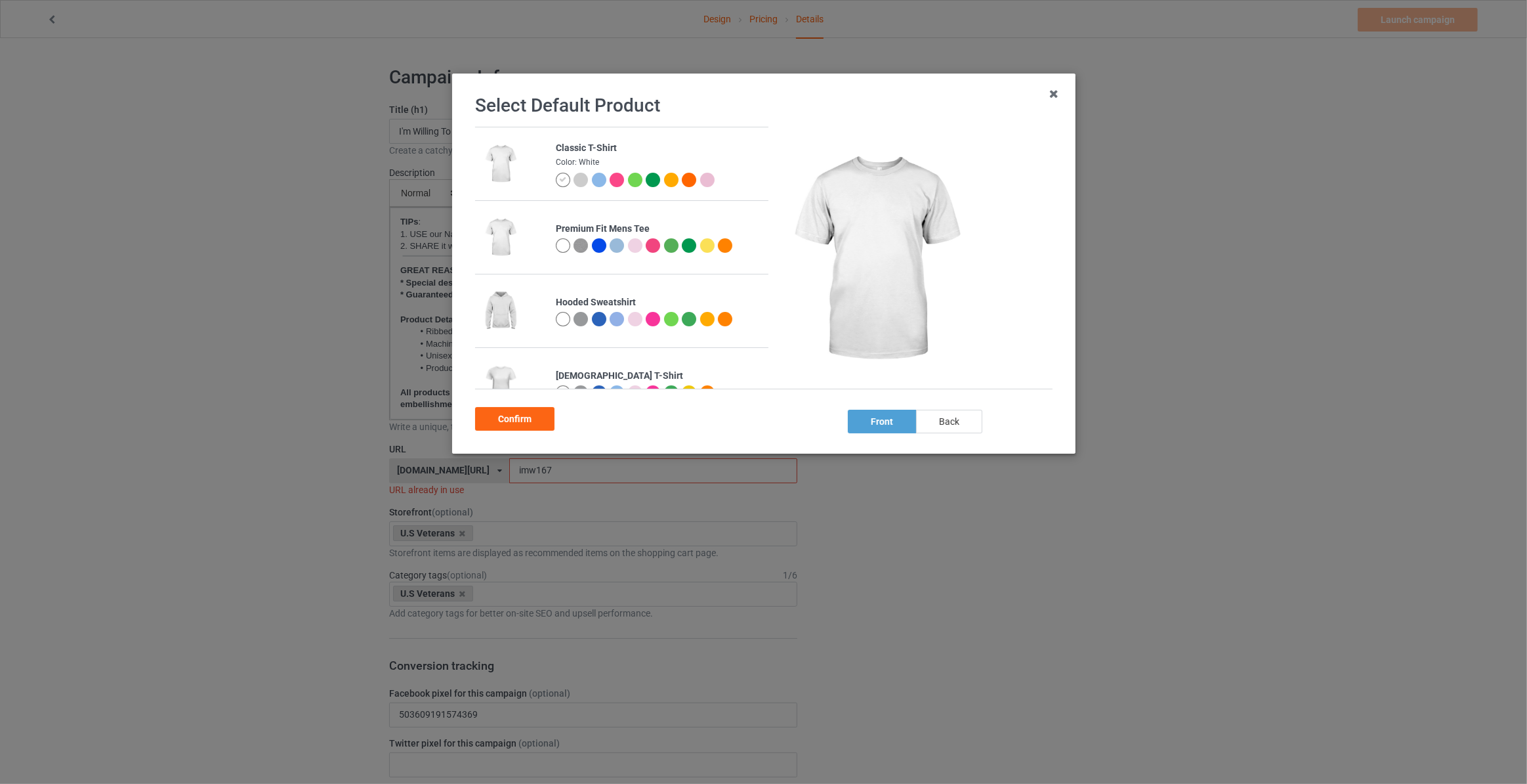
click at [947, 422] on div "back" at bounding box center [950, 421] width 67 height 24
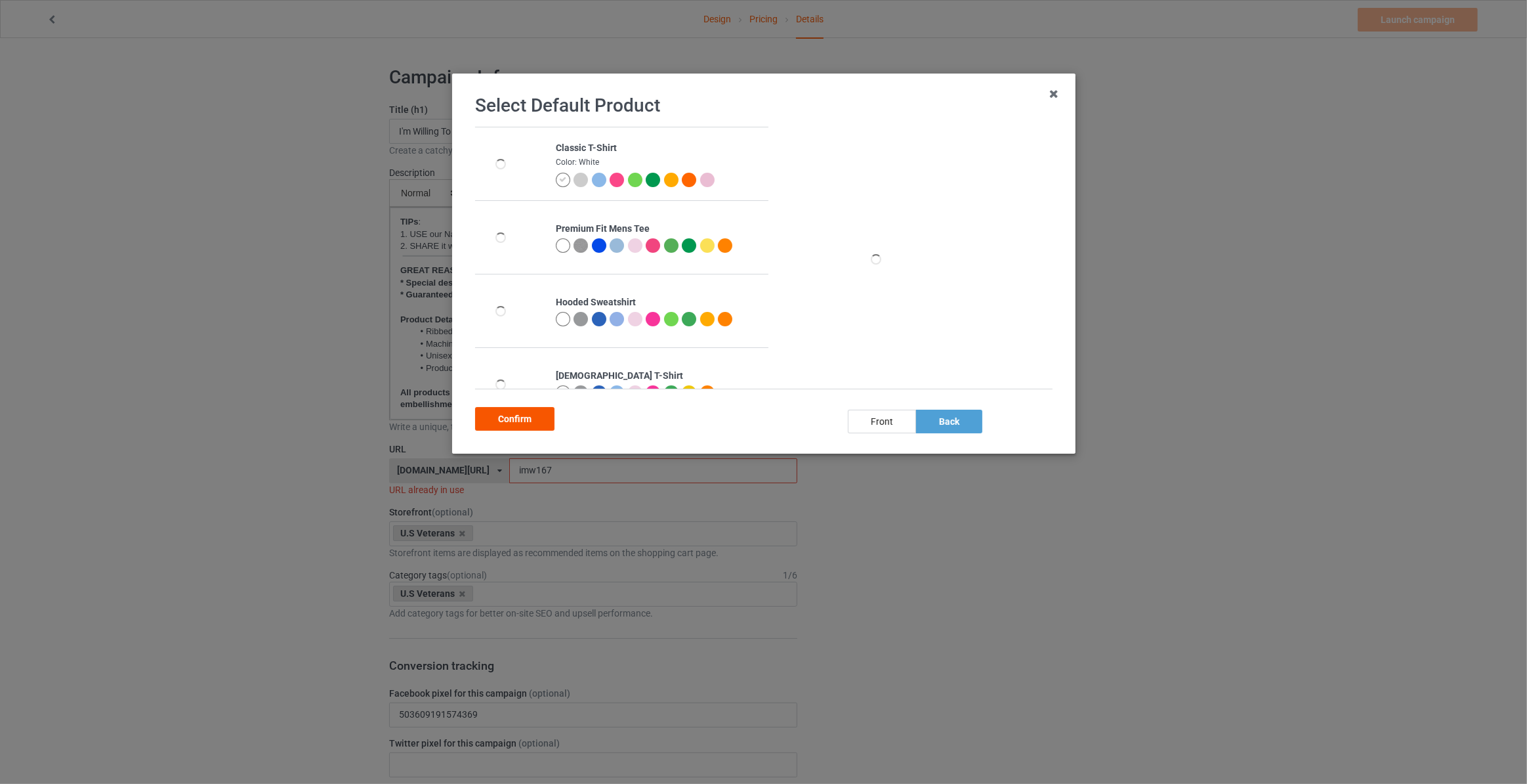
click at [516, 418] on div "Confirm" at bounding box center [515, 418] width 79 height 24
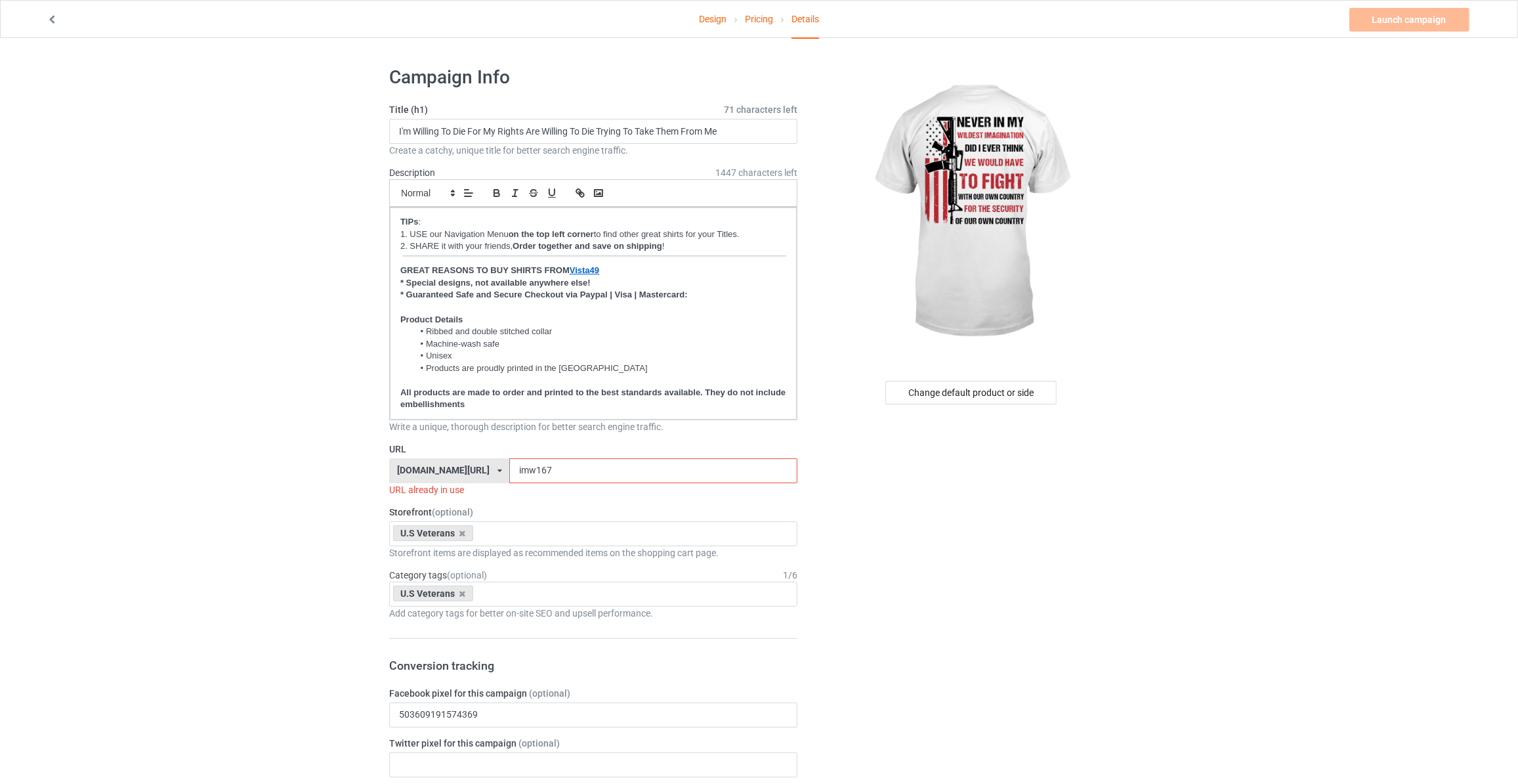
click at [451, 123] on input "I'm Willing To Die For My Rights Are Willing To Die Trying To Take Them From Me" at bounding box center [593, 130] width 409 height 24
type input "Never In My Wildest Imagination"
drag, startPoint x: 571, startPoint y: 480, endPoint x: 574, endPoint y: 471, distance: 9.5
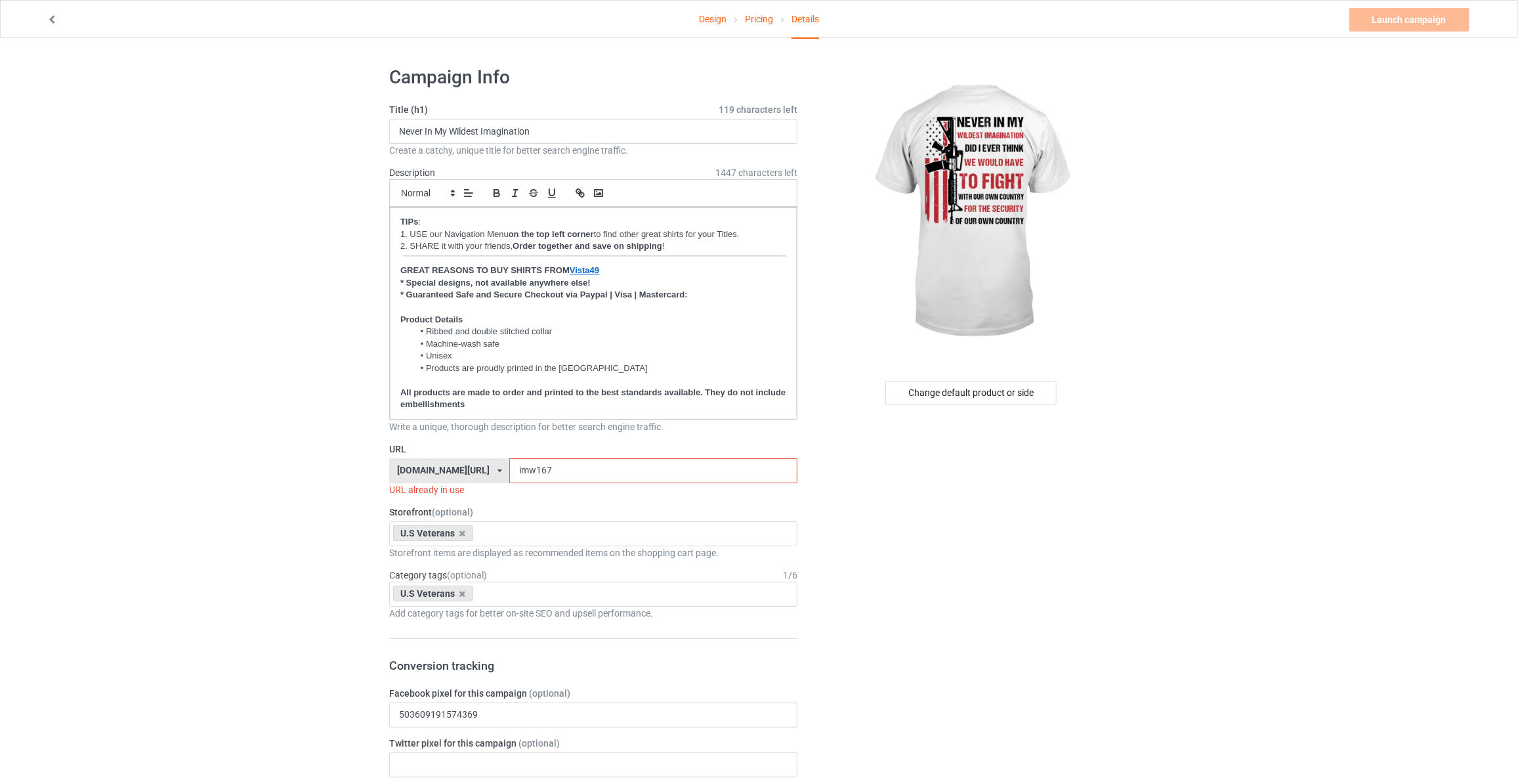
click at [573, 475] on div "URL vista49.com/ aloha49.com/ aloprintsong.com/ combsgift.com/ lovesonglyric.co…" at bounding box center [593, 468] width 409 height 54
drag, startPoint x: 574, startPoint y: 471, endPoint x: 109, endPoint y: 435, distance: 466.4
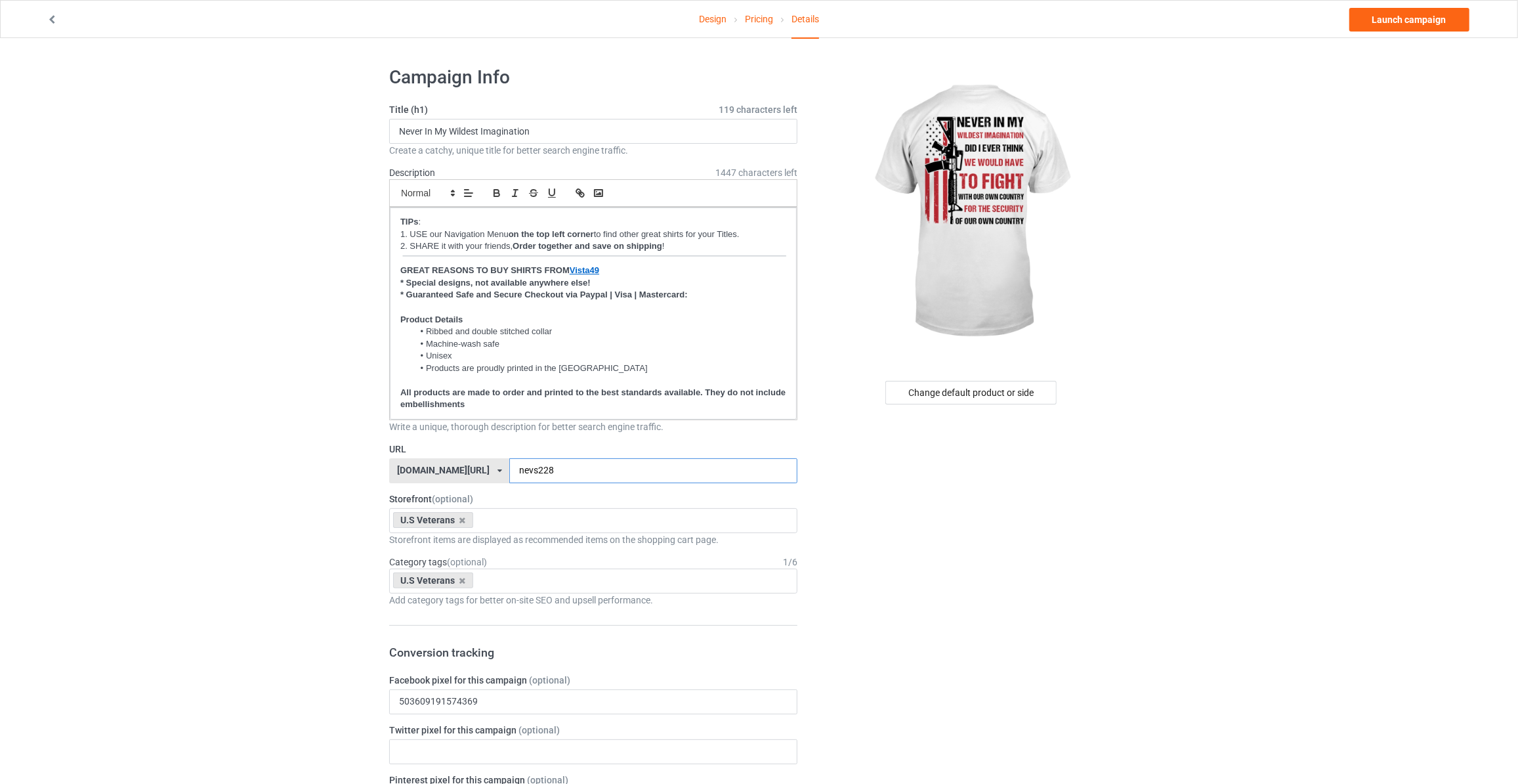
type input "nevs228"
drag, startPoint x: 1349, startPoint y: 164, endPoint x: 1351, endPoint y: 148, distance: 16.1
click at [1415, 28] on link "Launch campaign" at bounding box center [1409, 20] width 121 height 24
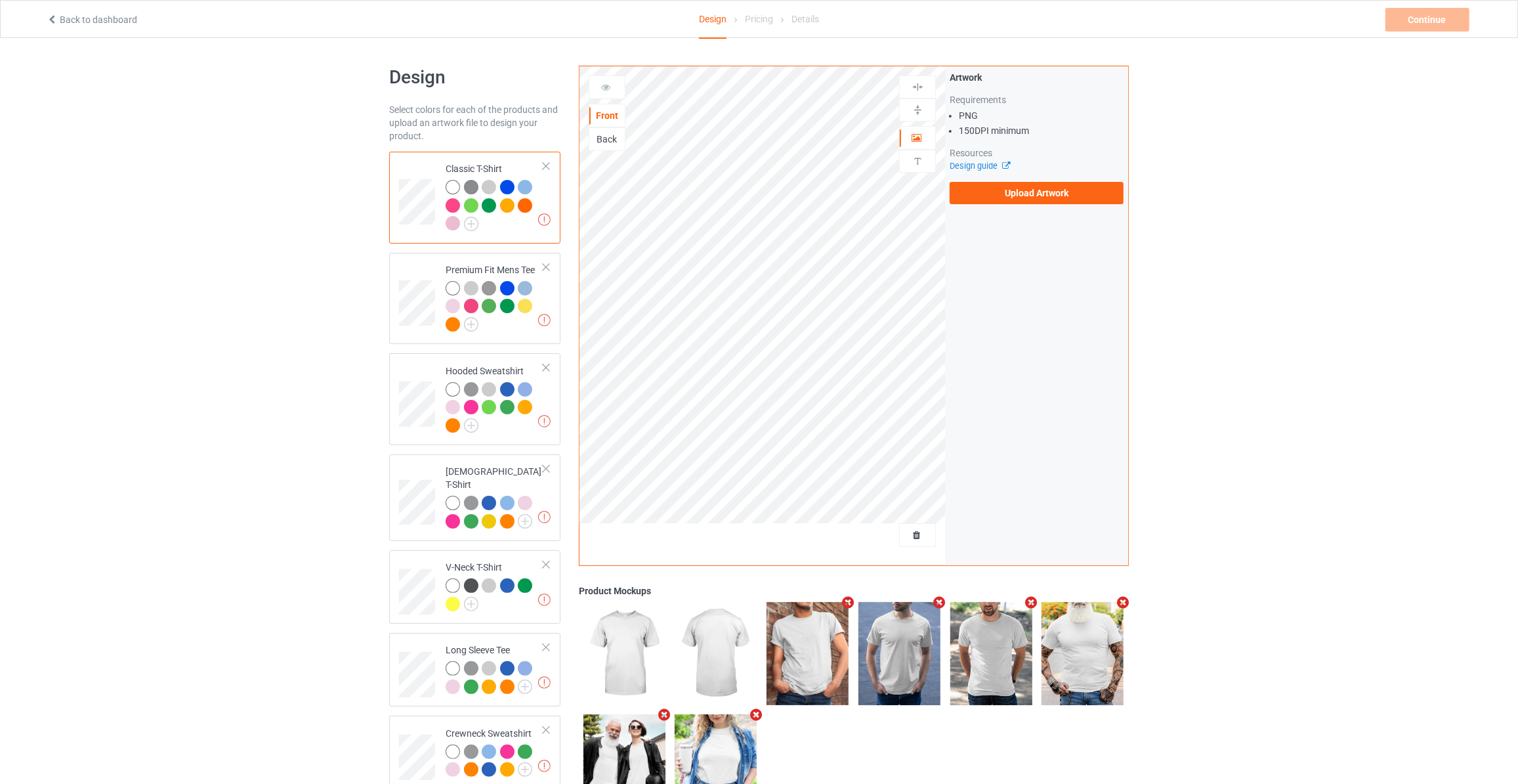
click at [997, 178] on div "Artwork Requirements PNG 150 DPI minimum Resources Design guide Upload Artwork" at bounding box center [1036, 137] width 173 height 133
click at [1002, 188] on label "Upload Artwork" at bounding box center [1036, 193] width 173 height 23
click at [0, 0] on input "Upload Artwork" at bounding box center [0, 0] width 0 height 0
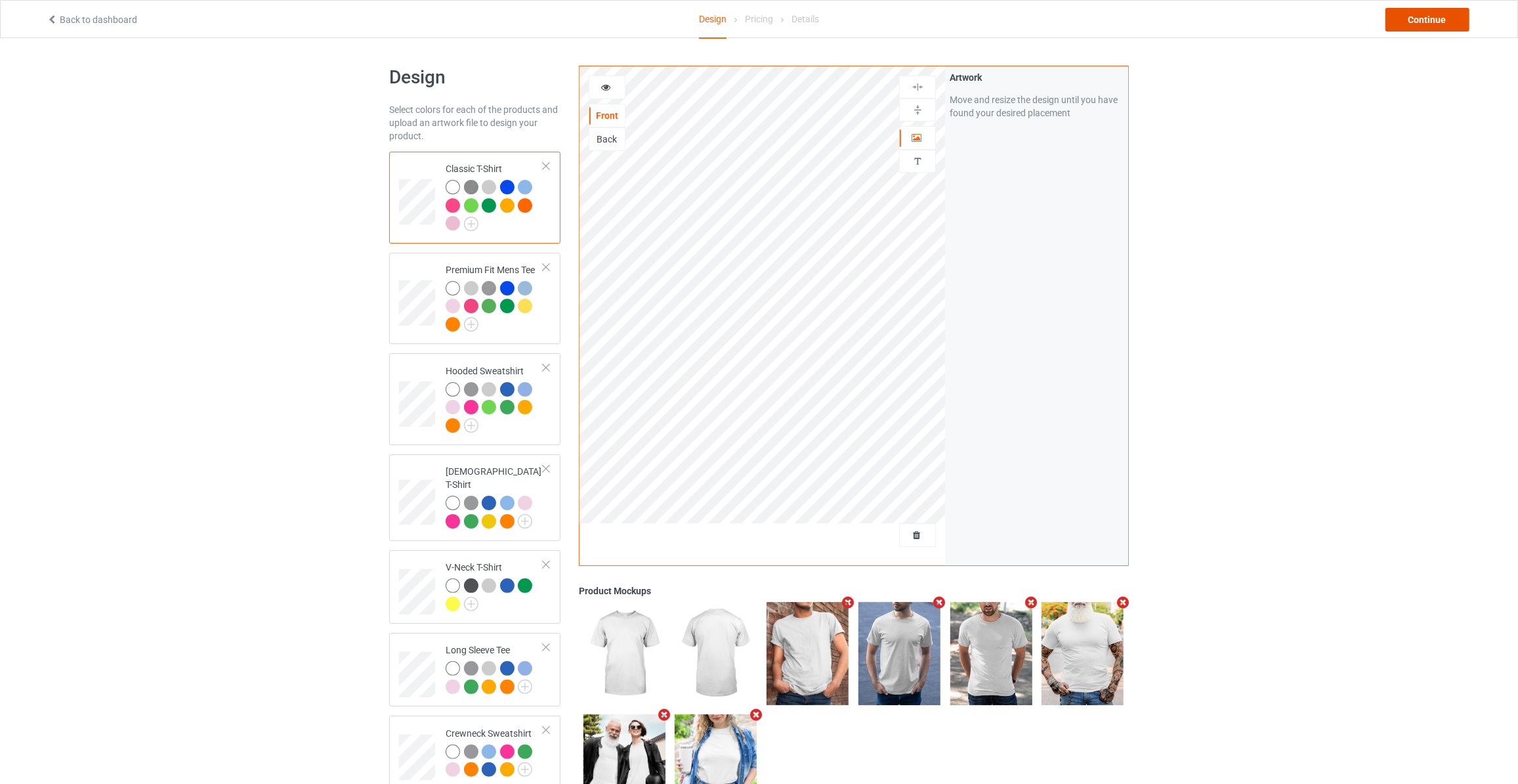
click at [1420, 17] on div "Continue" at bounding box center [1428, 20] width 84 height 24
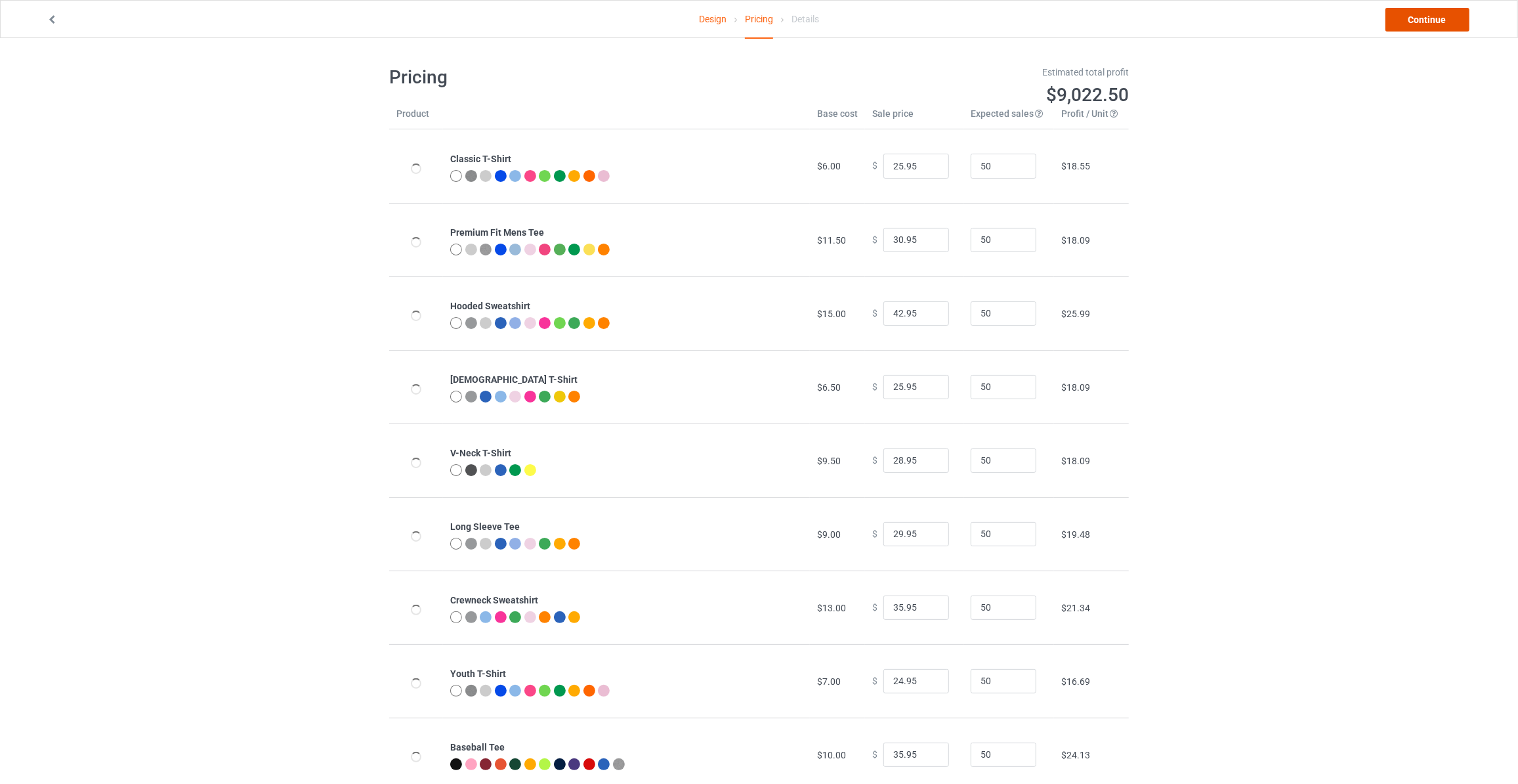
click at [1420, 17] on link "Continue" at bounding box center [1428, 20] width 84 height 24
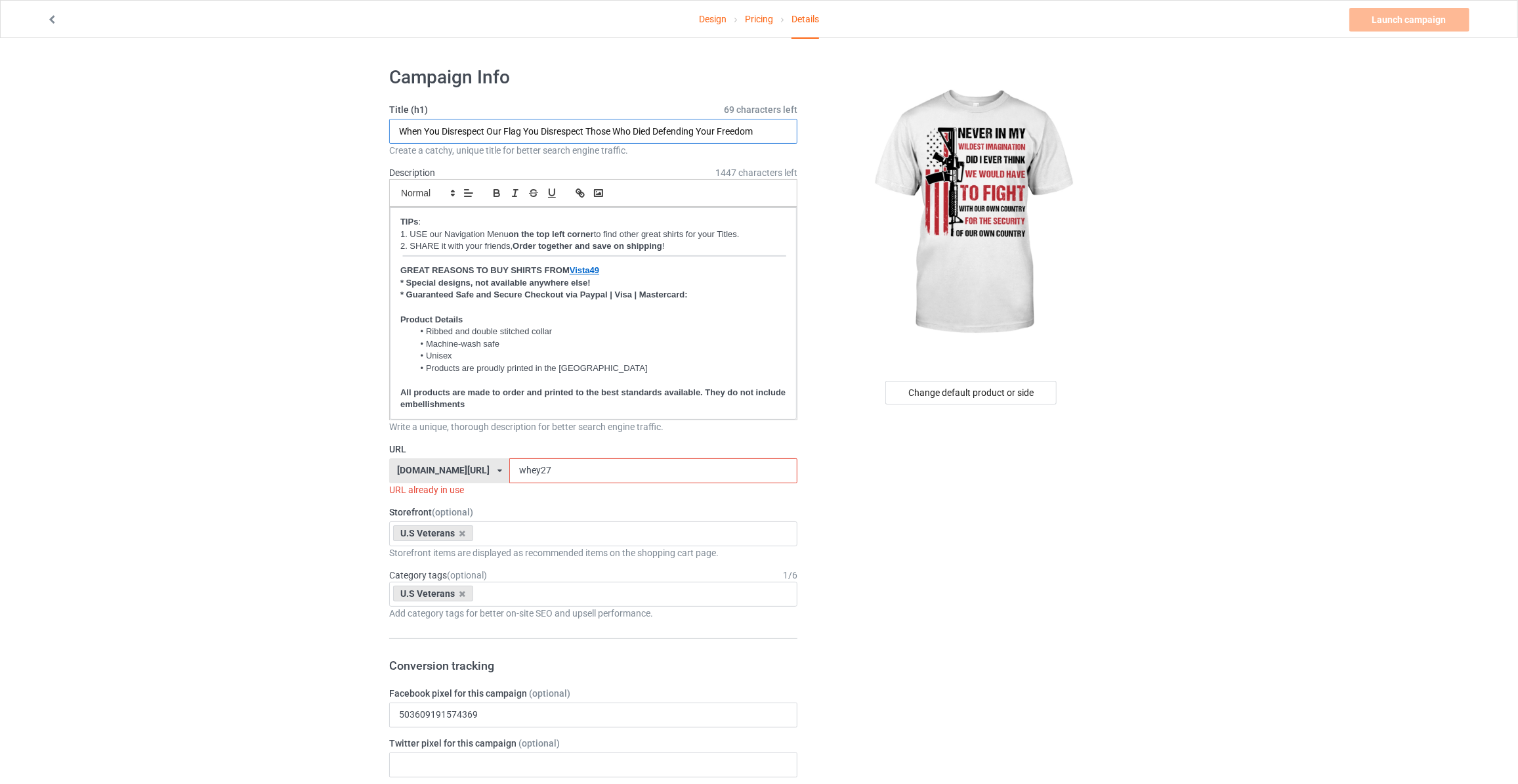
click at [567, 131] on input "When You Disrespect Our Flag You Disrespect Those Who Died Defending Your Freed…" at bounding box center [593, 130] width 409 height 24
paste input "Never In My Wildest Imagination"
type input "Never In My Wildest Imagination"
drag, startPoint x: 522, startPoint y: 465, endPoint x: 84, endPoint y: 436, distance: 439.0
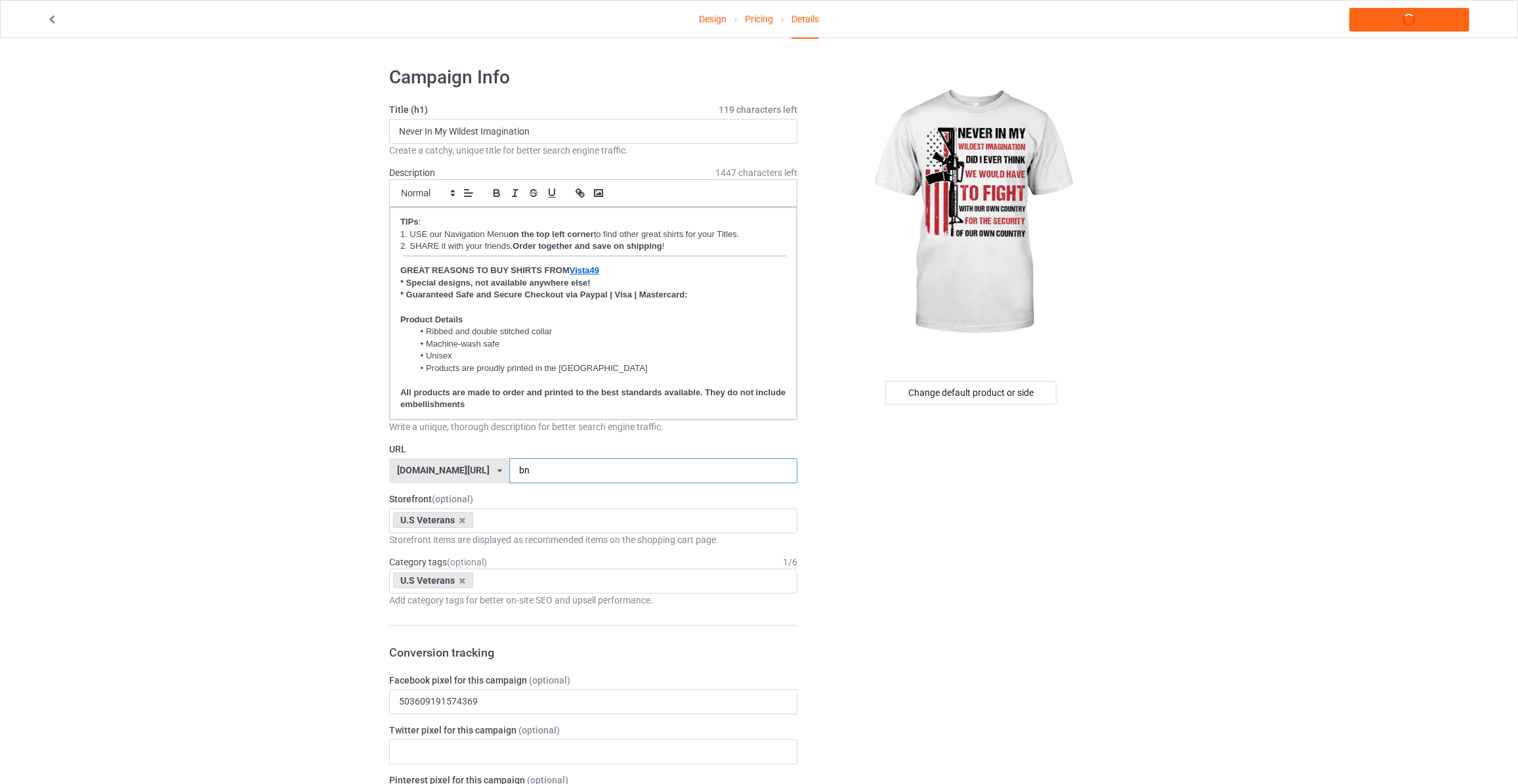
type input "b"
type input "nevt228"
click at [1403, 25] on link "Launch campaign" at bounding box center [1409, 20] width 121 height 24
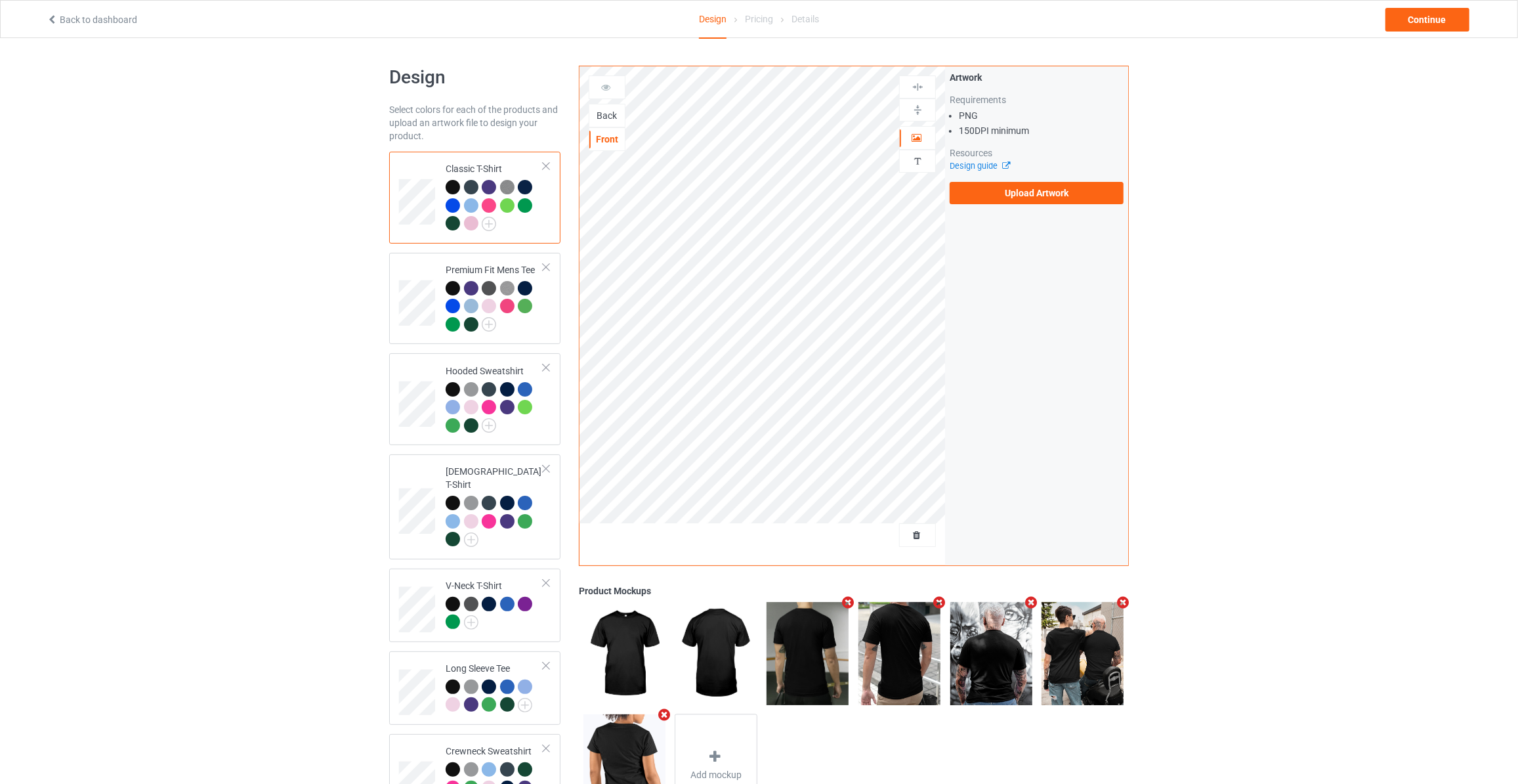
click at [605, 113] on div "Back" at bounding box center [607, 115] width 35 height 13
click at [979, 186] on label "Upload Artwork" at bounding box center [1036, 193] width 173 height 23
click at [0, 0] on input "Upload Artwork" at bounding box center [0, 0] width 0 height 0
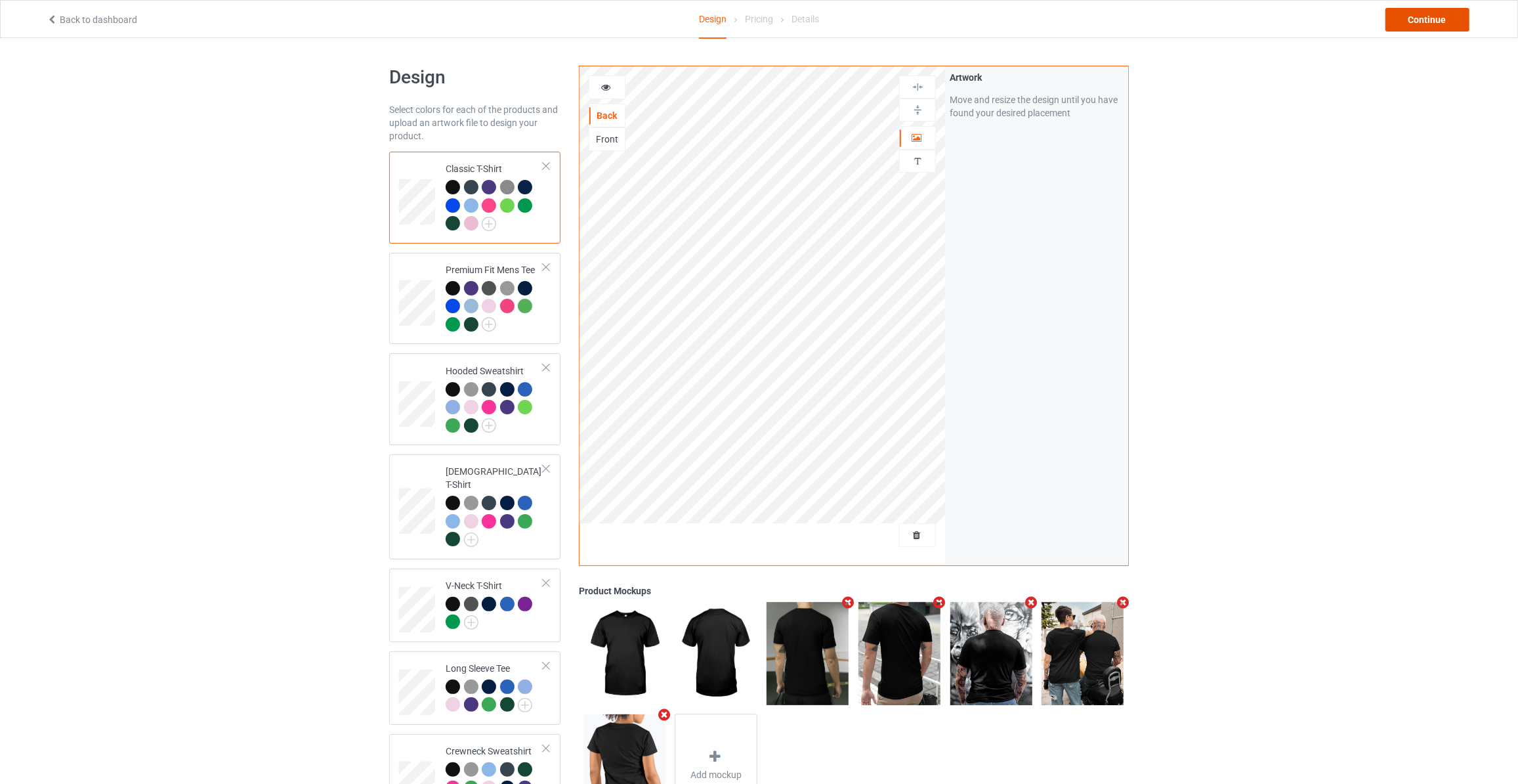
click at [1426, 21] on div "Continue" at bounding box center [1428, 20] width 84 height 24
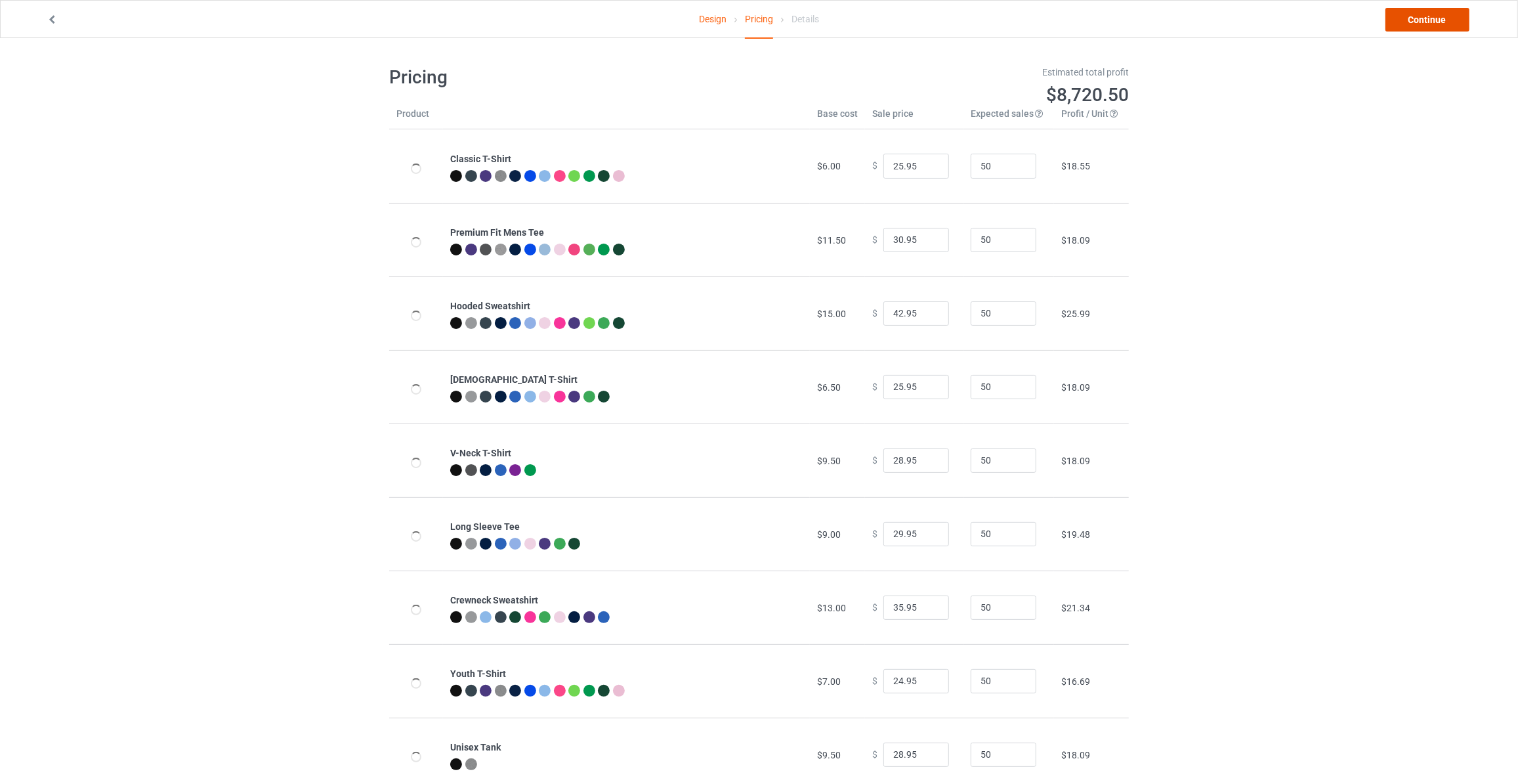
click at [1426, 21] on link "Continue" at bounding box center [1428, 20] width 84 height 24
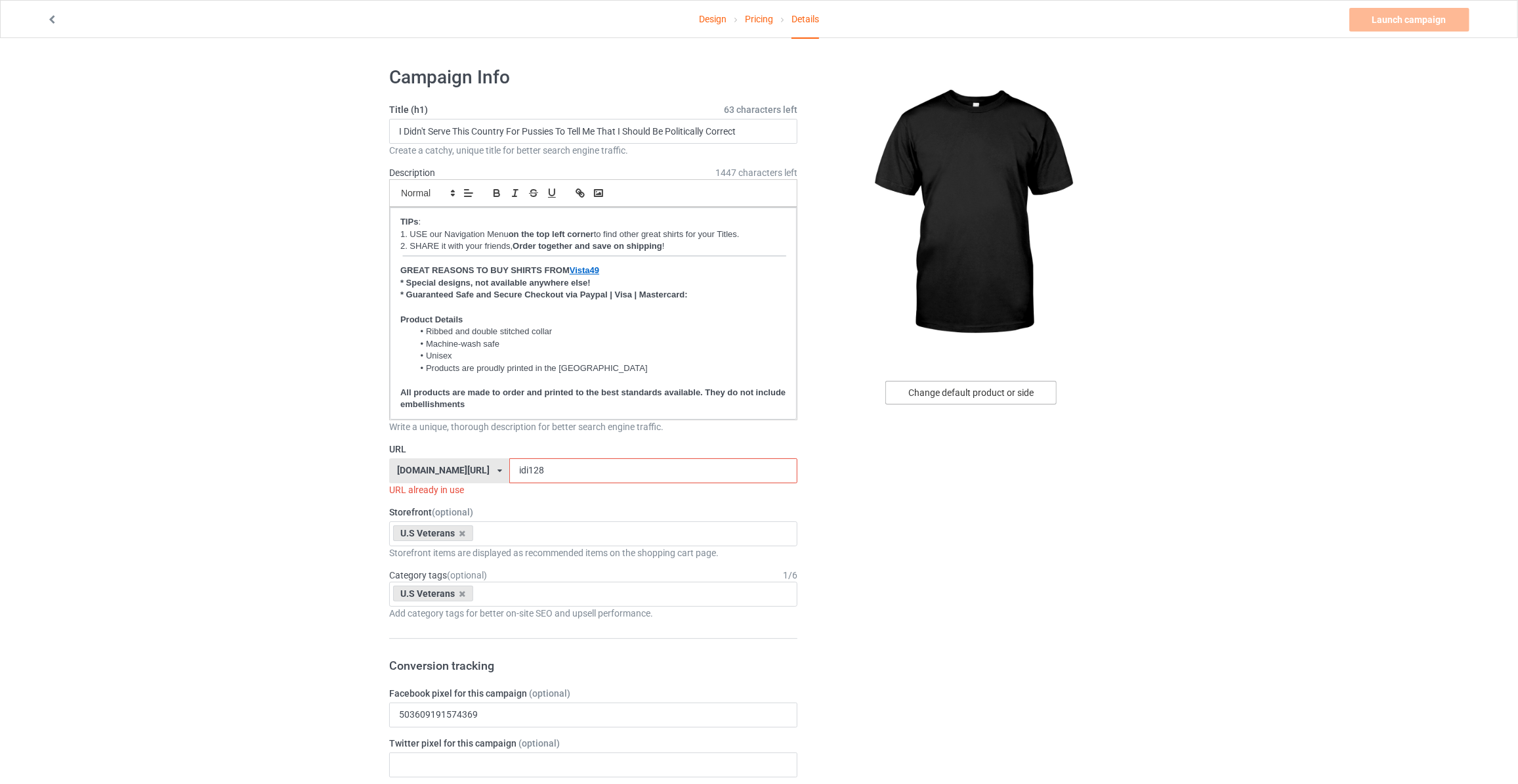
click at [936, 403] on div "Change default product or side" at bounding box center [970, 392] width 171 height 24
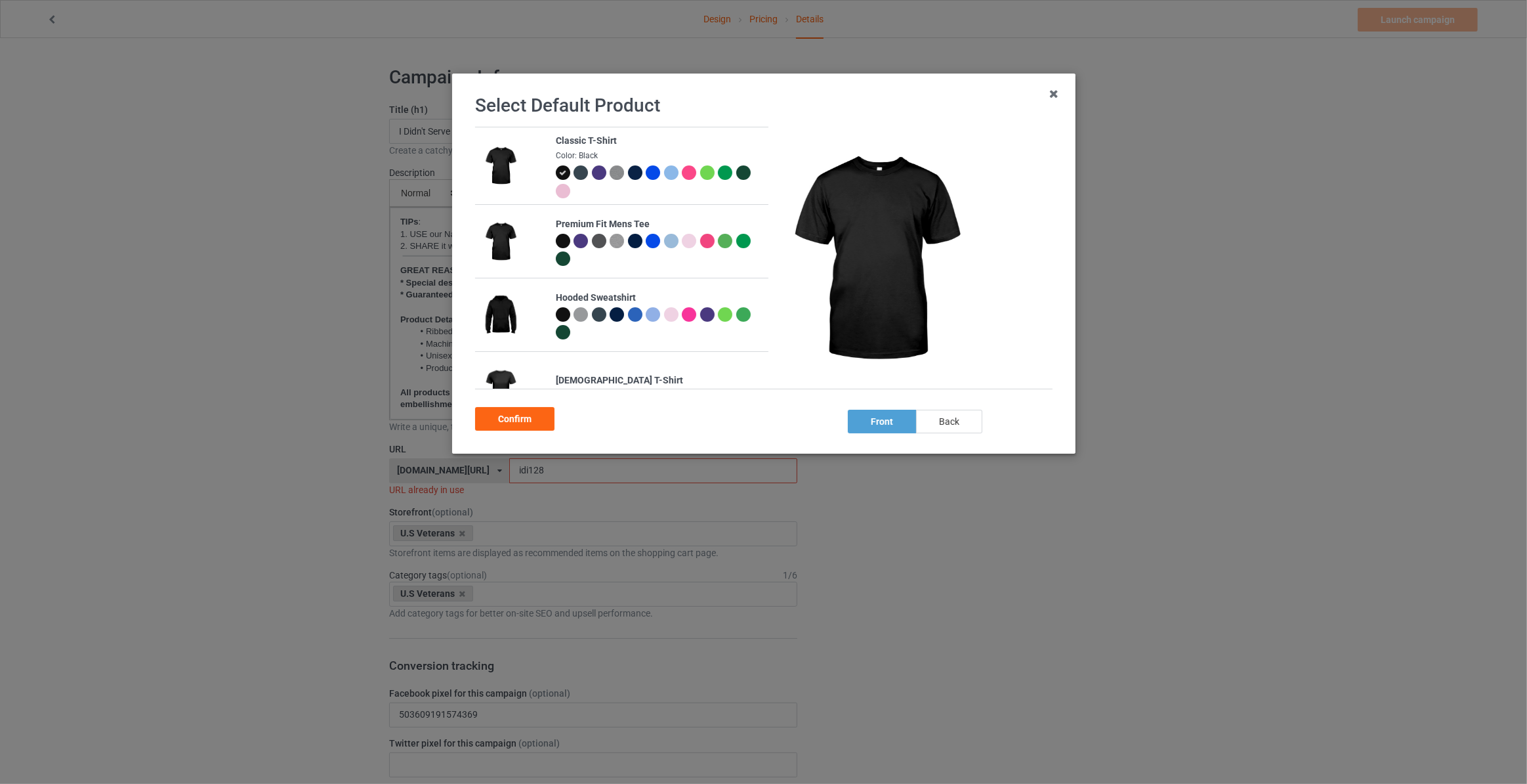
click at [935, 422] on div "back" at bounding box center [950, 421] width 67 height 24
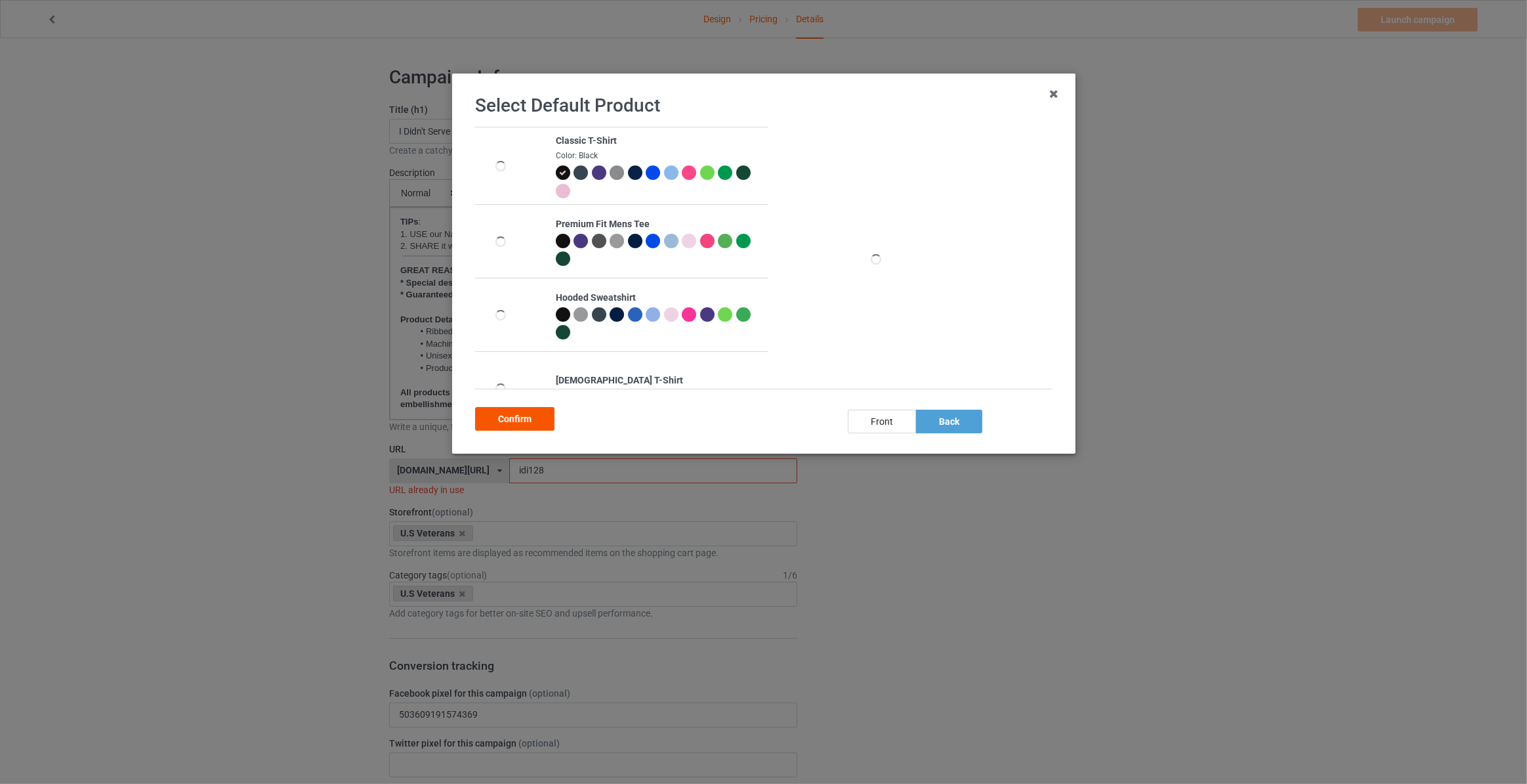
click at [507, 422] on div "Confirm" at bounding box center [515, 418] width 79 height 24
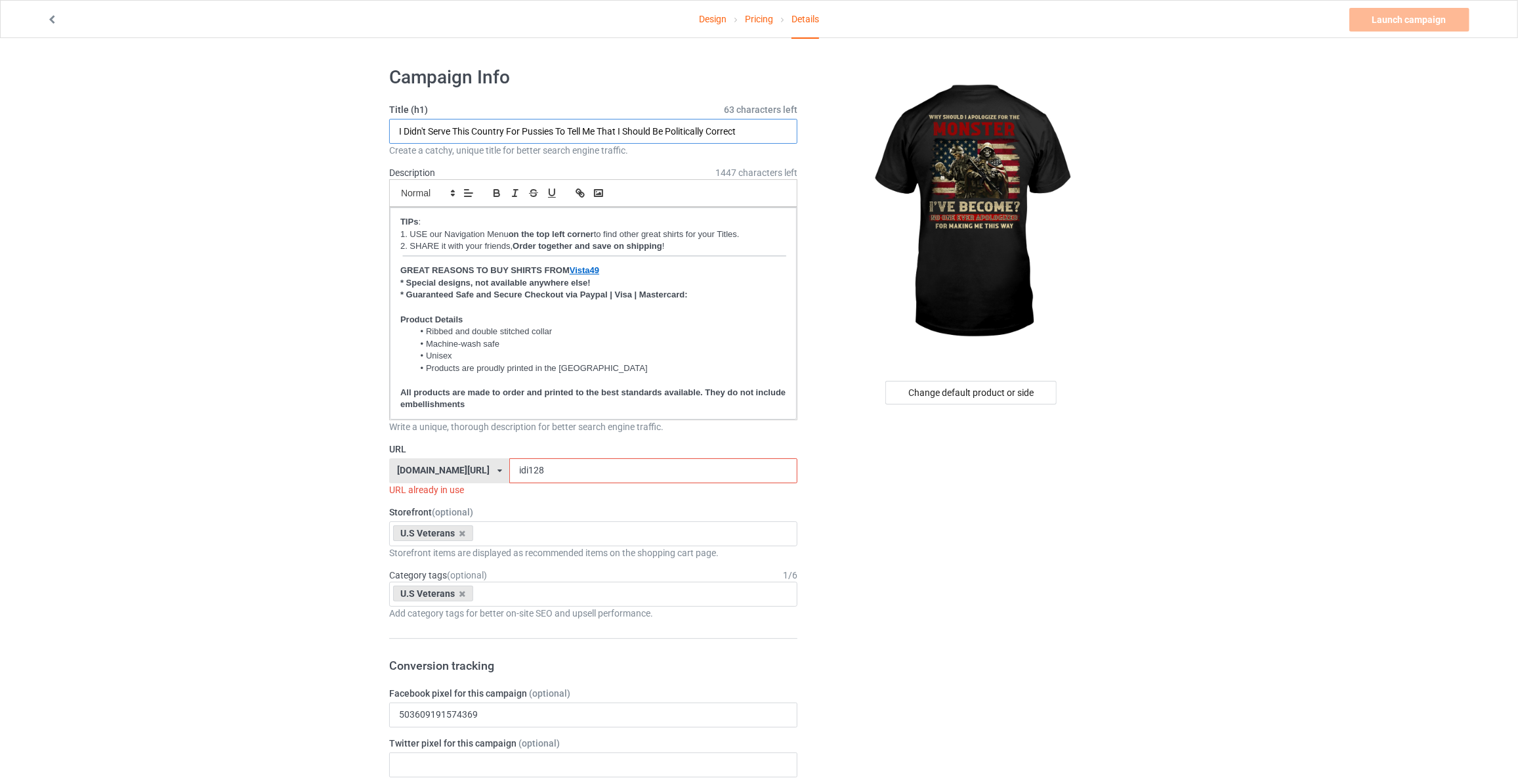
click at [485, 128] on input "I Didn't Serve This Country For Pussies To Tell Me That I Should Be Politically…" at bounding box center [593, 130] width 409 height 24
type input "Why Should I Apologize For The Monster"
drag, startPoint x: 538, startPoint y: 467, endPoint x: 109, endPoint y: 452, distance: 429.3
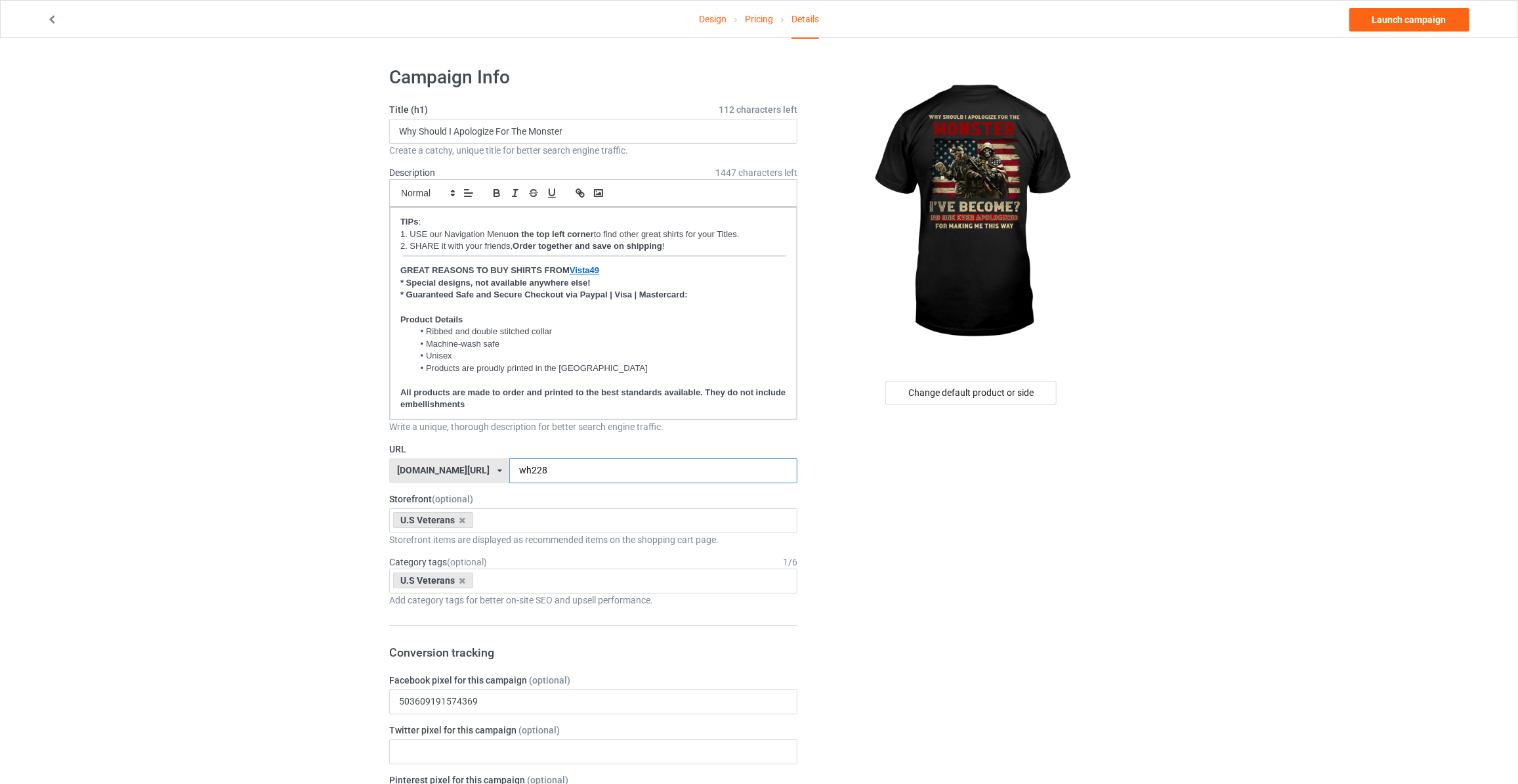
type input "wh228"
click at [1396, 25] on link "Launch campaign" at bounding box center [1409, 20] width 121 height 24
